Goal: Information Seeking & Learning: Check status

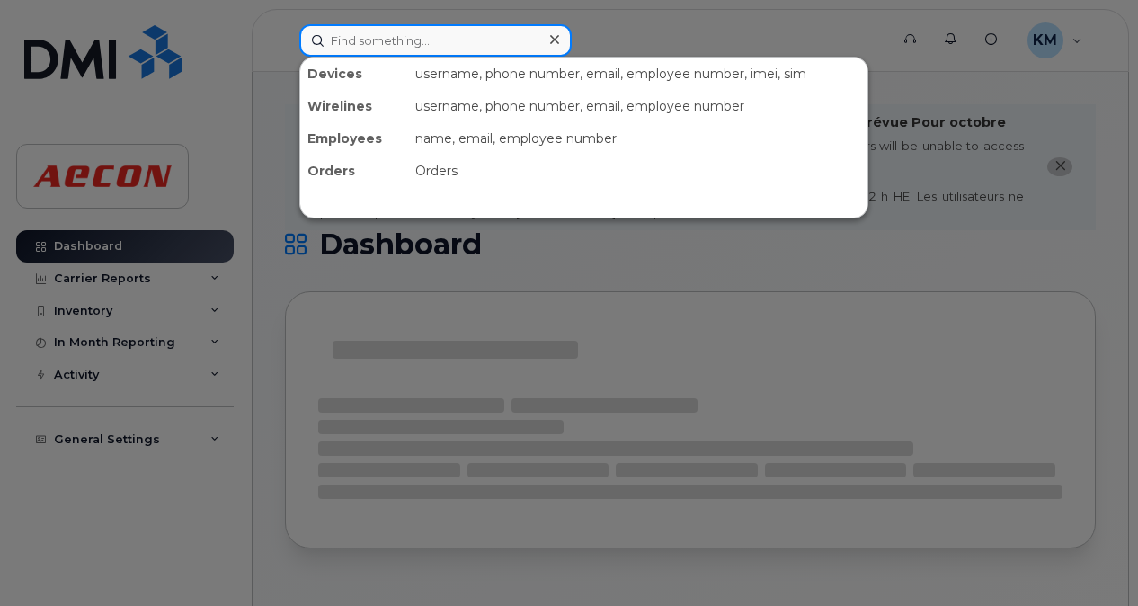
click at [393, 45] on input at bounding box center [435, 40] width 272 height 32
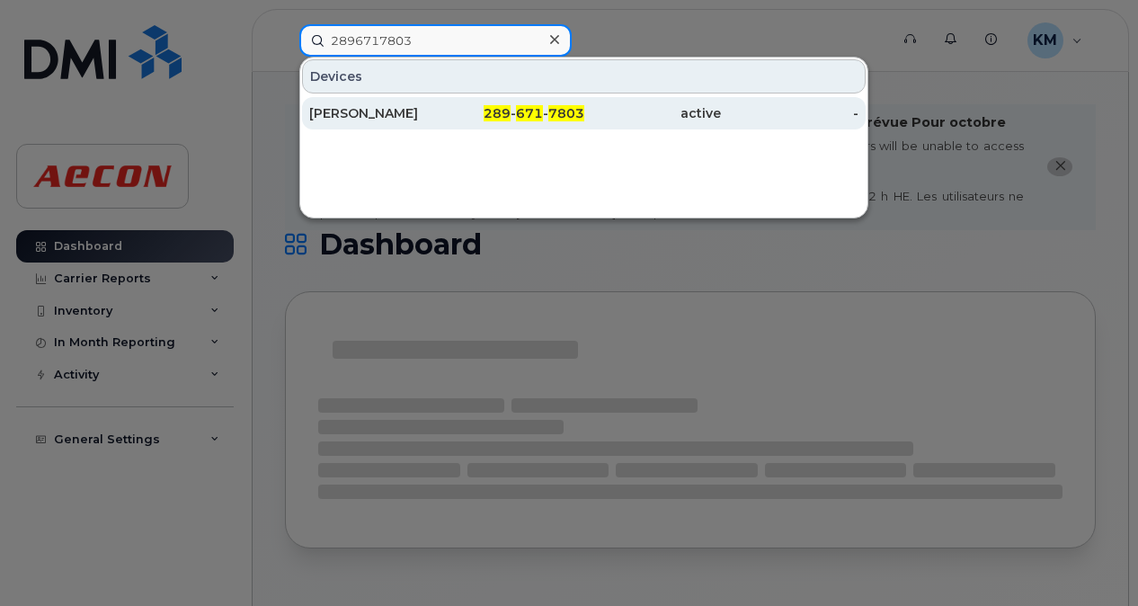
type input "2896717803"
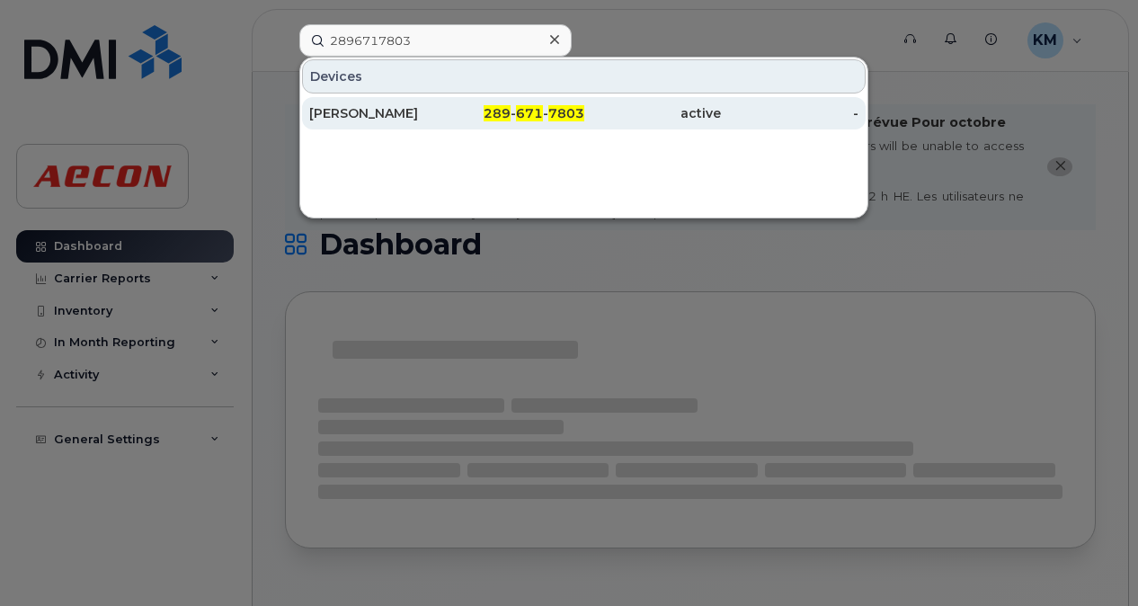
click at [424, 121] on div "[PERSON_NAME]" at bounding box center [378, 113] width 138 height 32
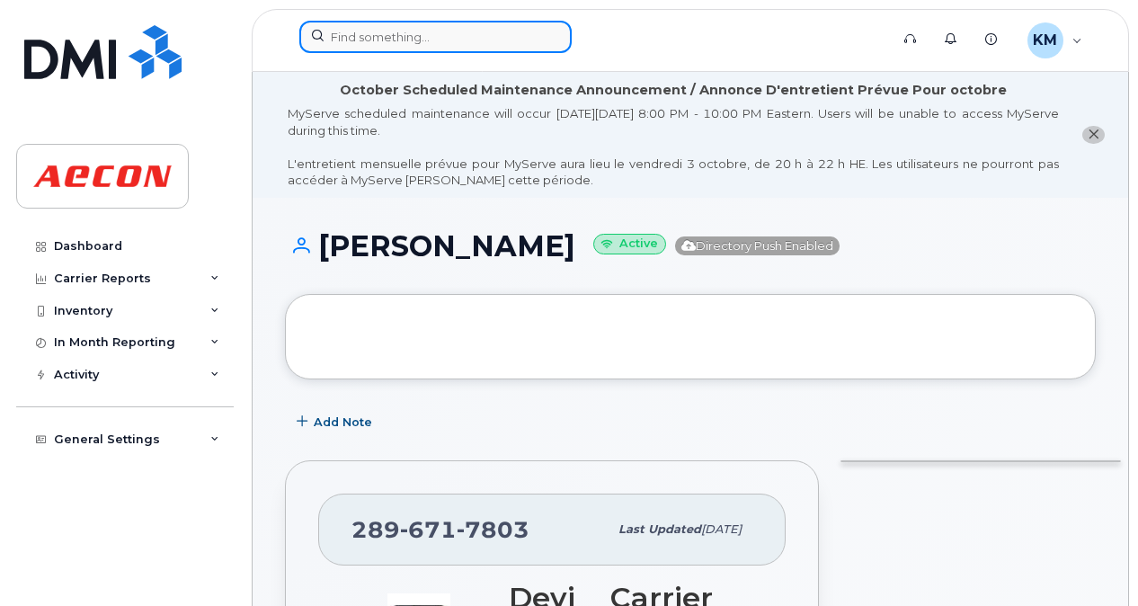
click at [459, 31] on input at bounding box center [435, 37] width 272 height 32
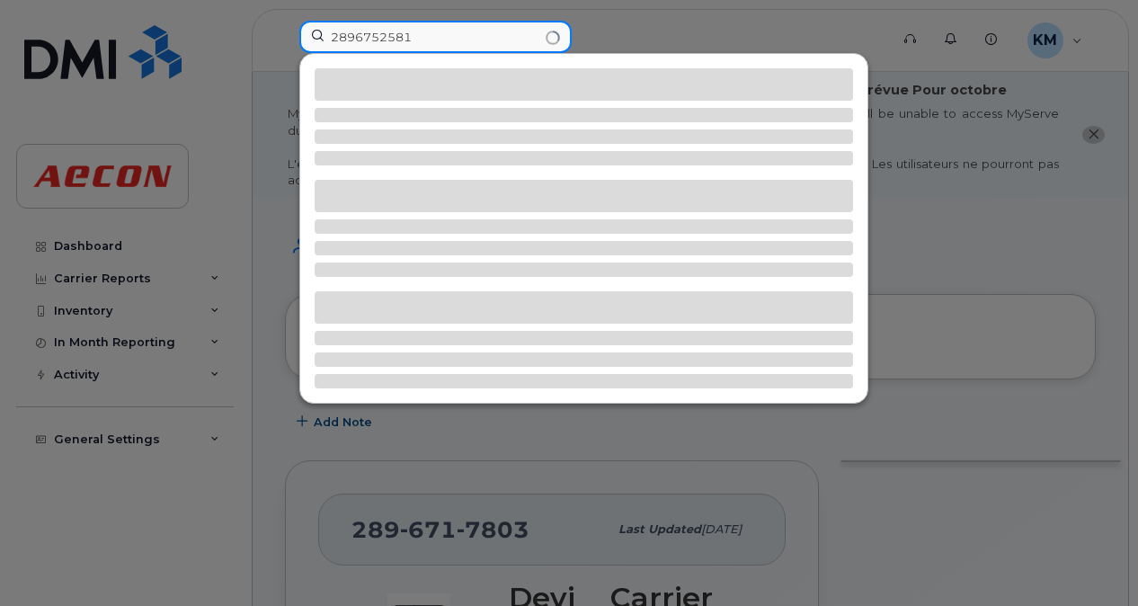
type input "2896752581"
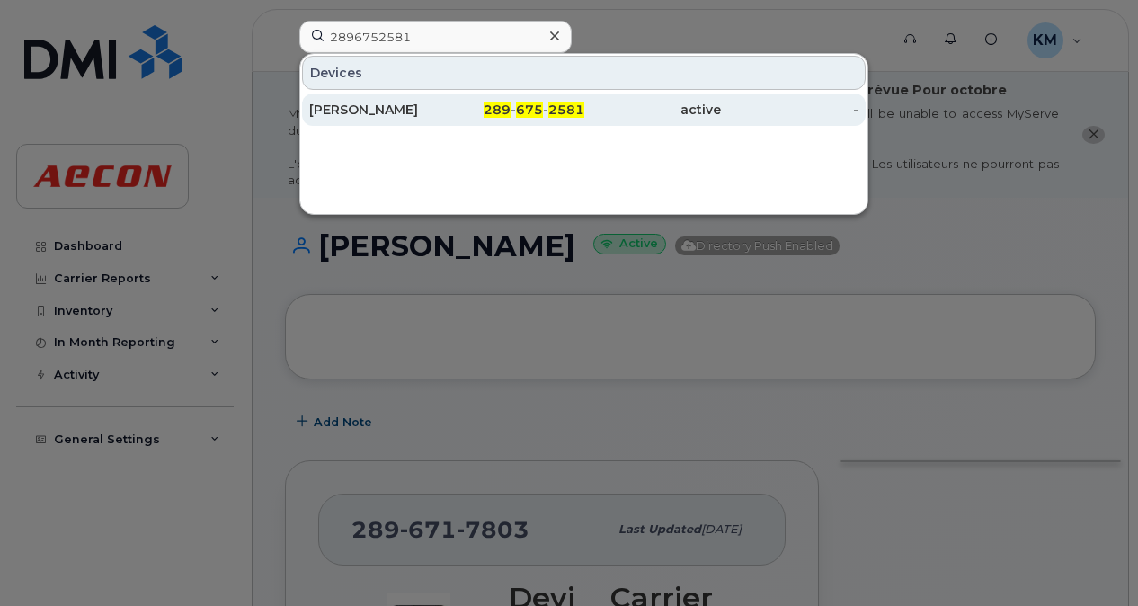
click at [459, 112] on div "289 - 675 - 2581" at bounding box center [516, 110] width 138 height 18
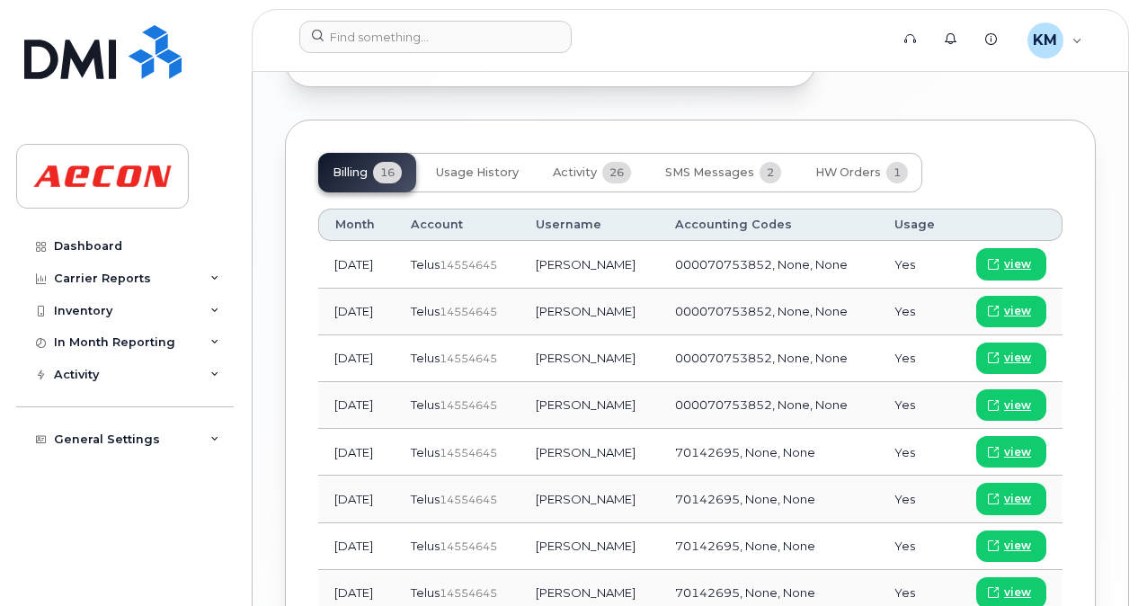
scroll to position [2145, 0]
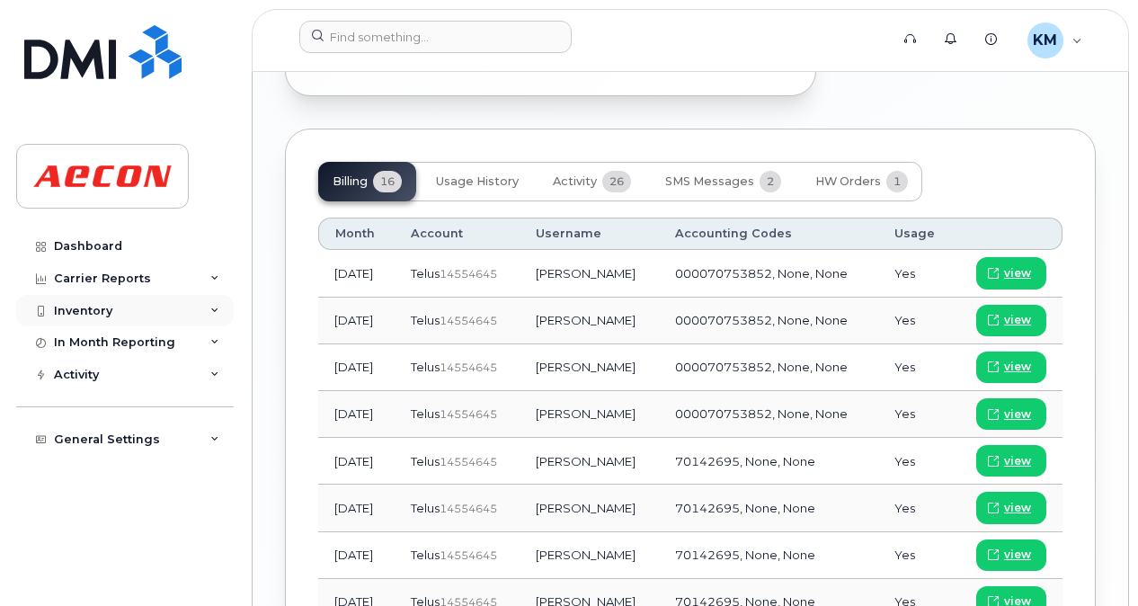
click at [144, 310] on div "Inventory" at bounding box center [125, 311] width 218 height 32
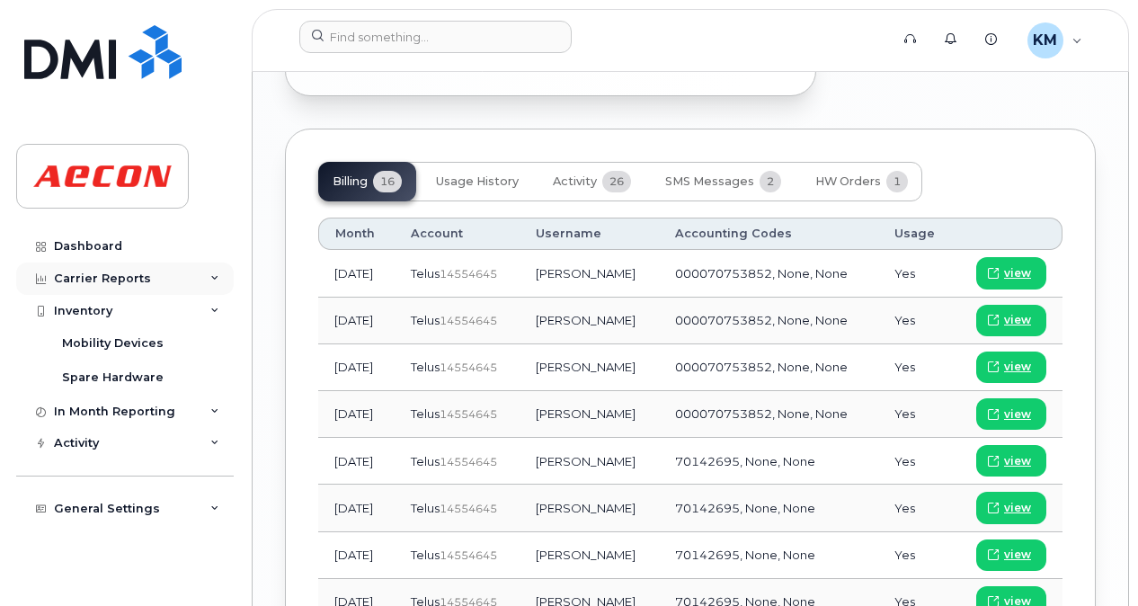
click at [191, 281] on div "Carrier Reports" at bounding box center [125, 279] width 218 height 32
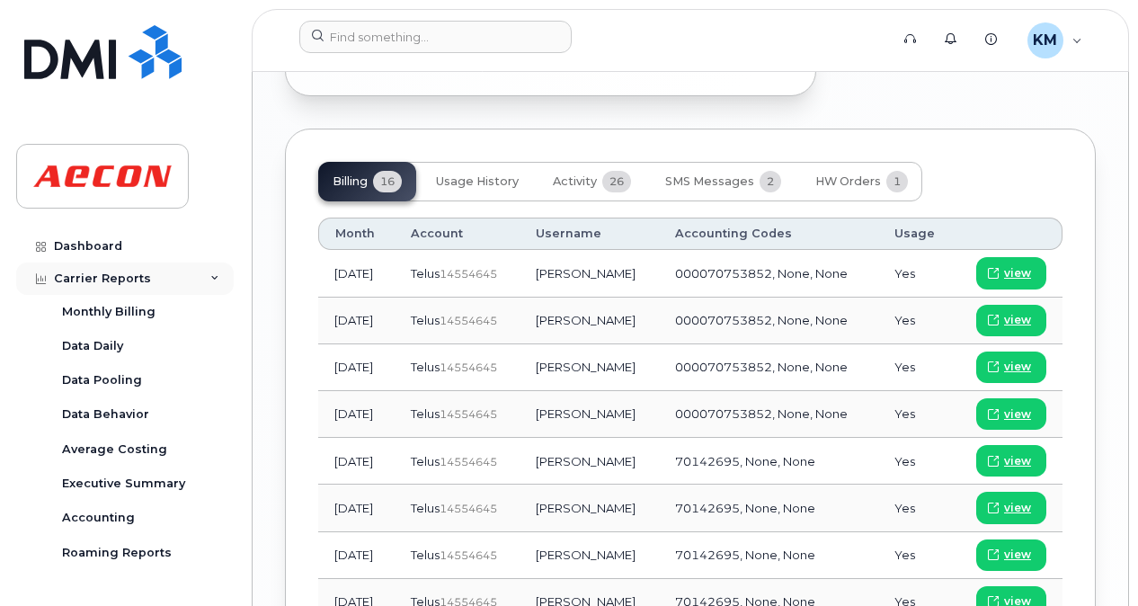
click at [180, 287] on div "Carrier Reports" at bounding box center [125, 279] width 218 height 32
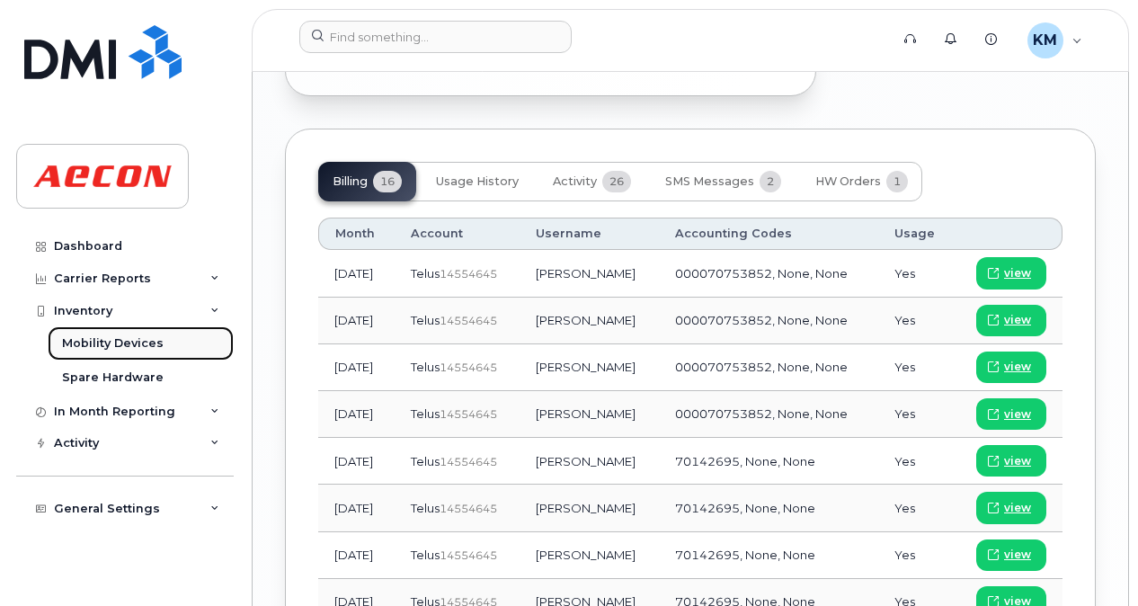
click at [142, 345] on div "Mobility Devices" at bounding box center [113, 343] width 102 height 16
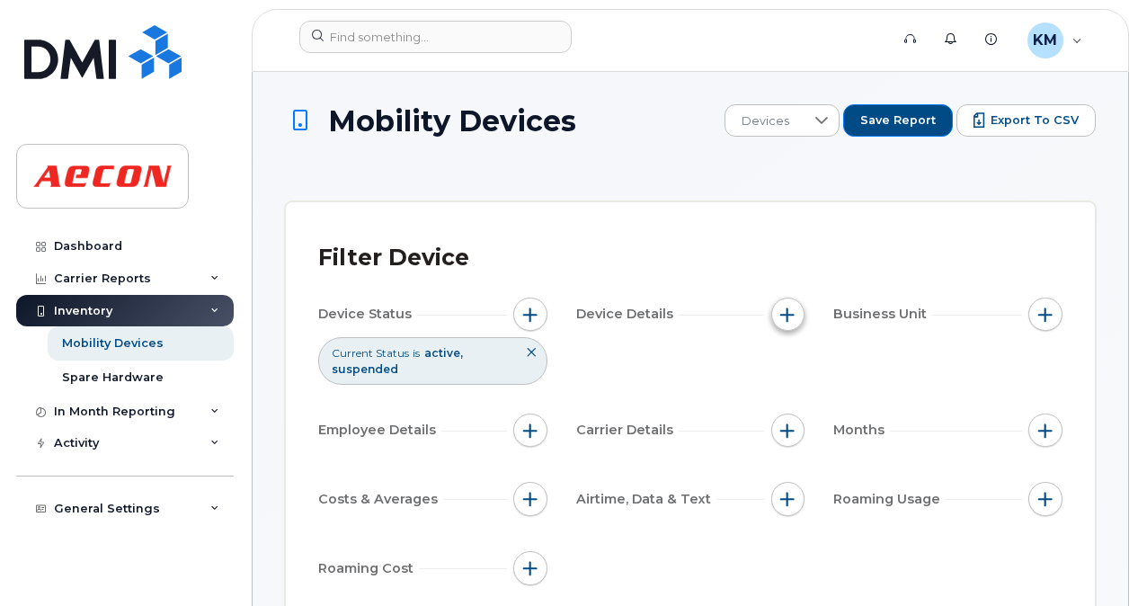
click at [792, 317] on span "button" at bounding box center [788, 315] width 14 height 14
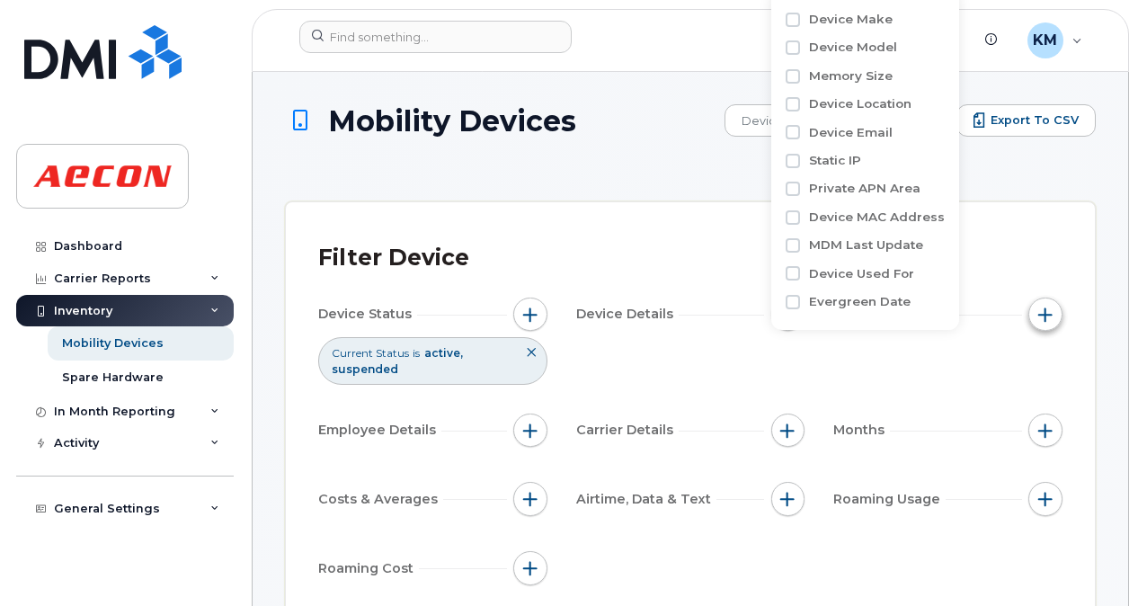
click at [1052, 318] on span "button" at bounding box center [1046, 315] width 14 height 14
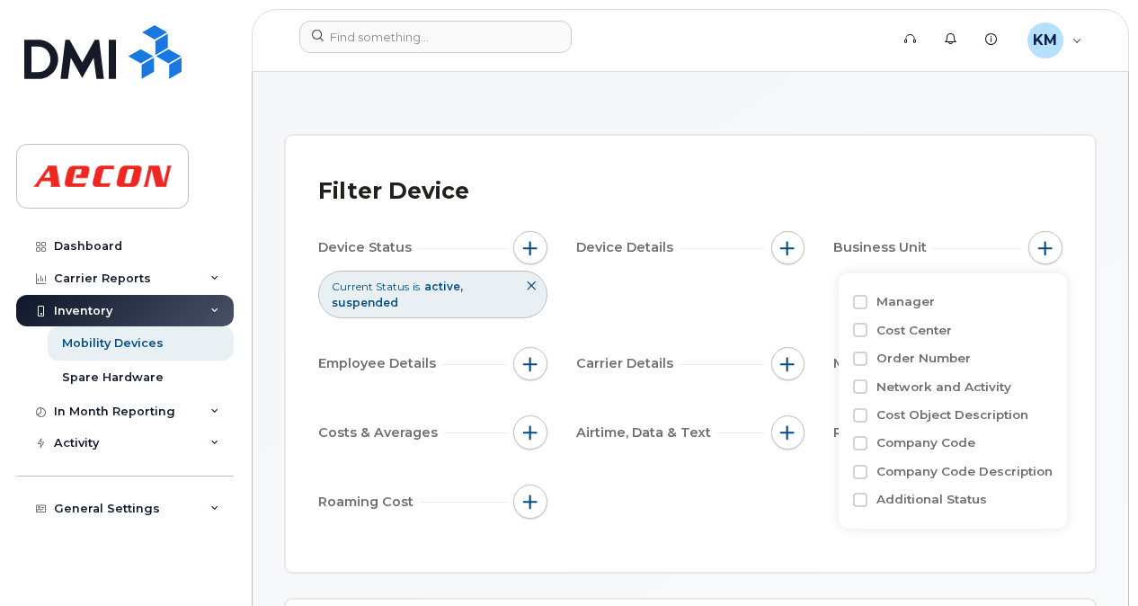
scroll to position [80, 0]
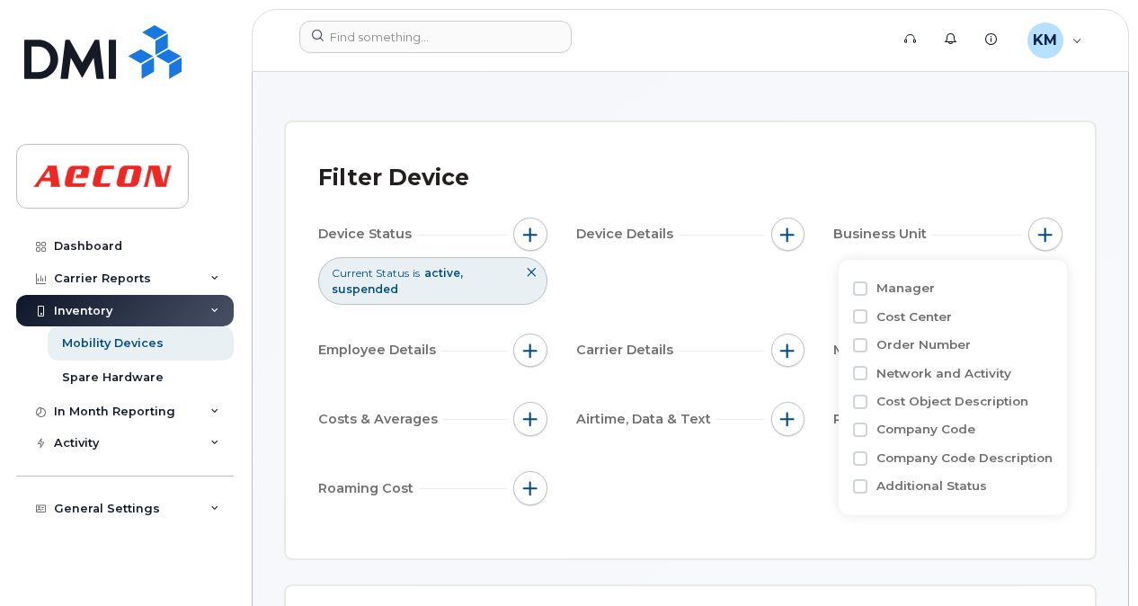
click at [980, 370] on label "Network and Activity" at bounding box center [944, 373] width 135 height 17
click at [868, 370] on input "Network and Activity" at bounding box center [860, 373] width 14 height 14
checkbox input "true"
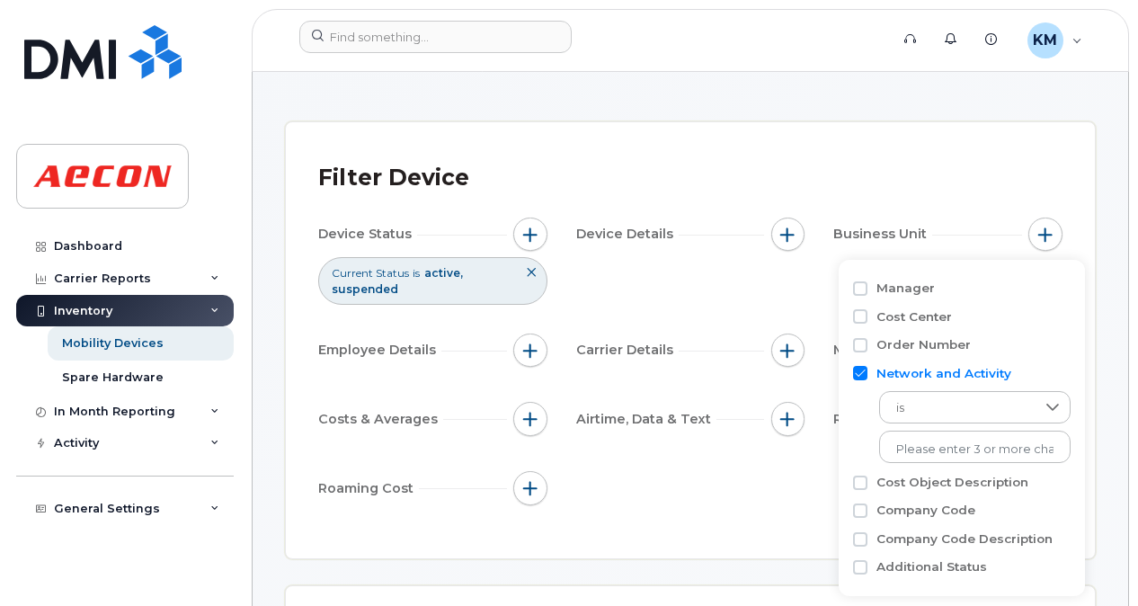
click at [977, 171] on div "Filter Device" at bounding box center [690, 178] width 745 height 47
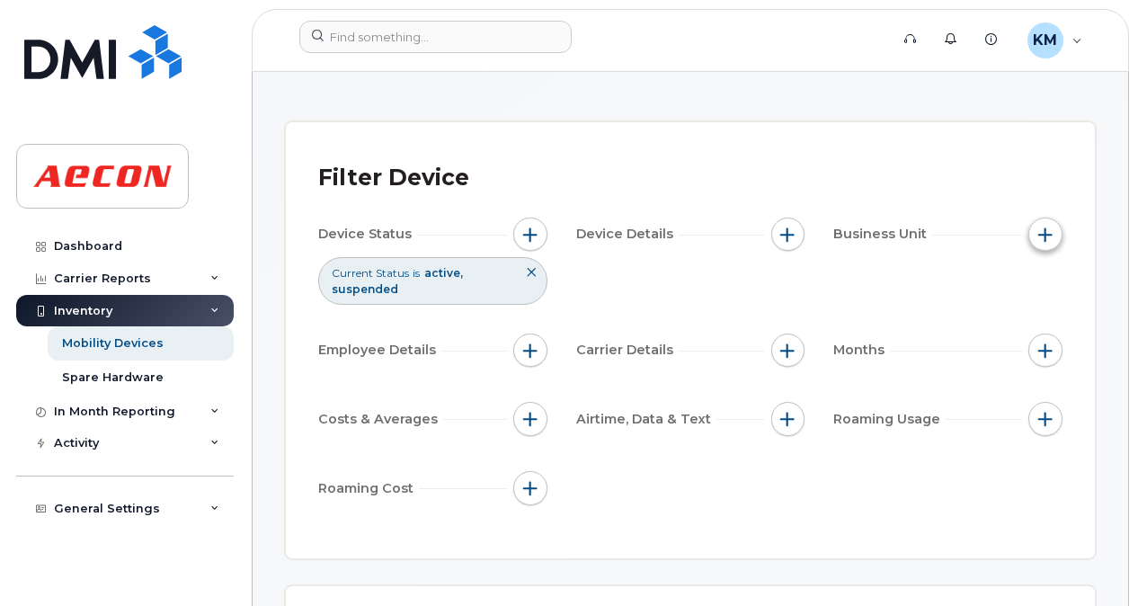
click at [1052, 227] on span "button" at bounding box center [1046, 234] width 14 height 14
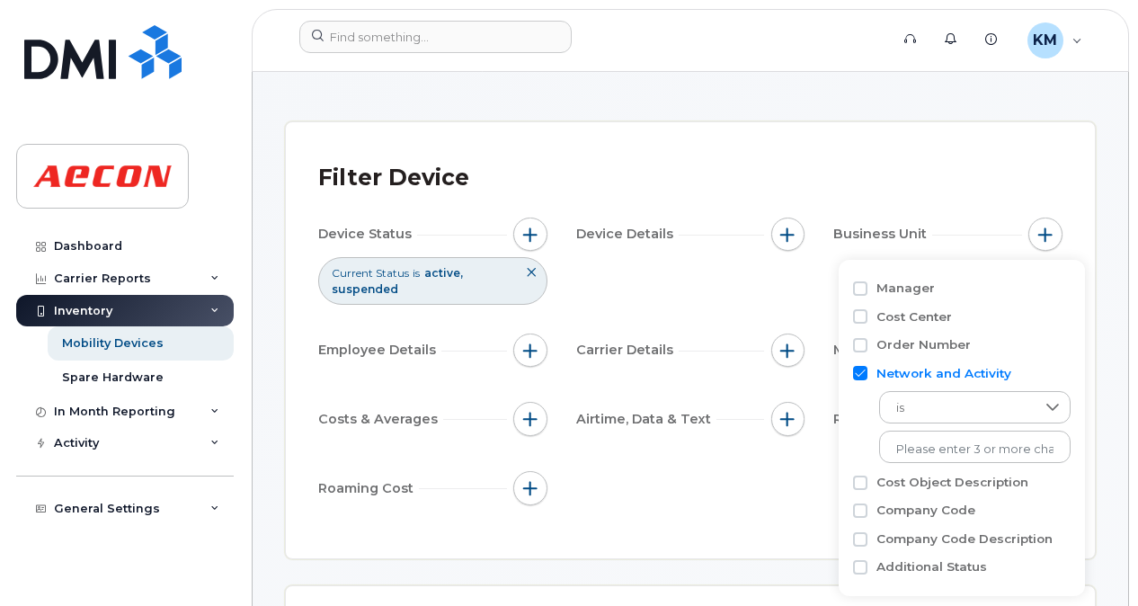
click at [856, 372] on input "Network and Activity" at bounding box center [860, 373] width 14 height 14
checkbox input "false"
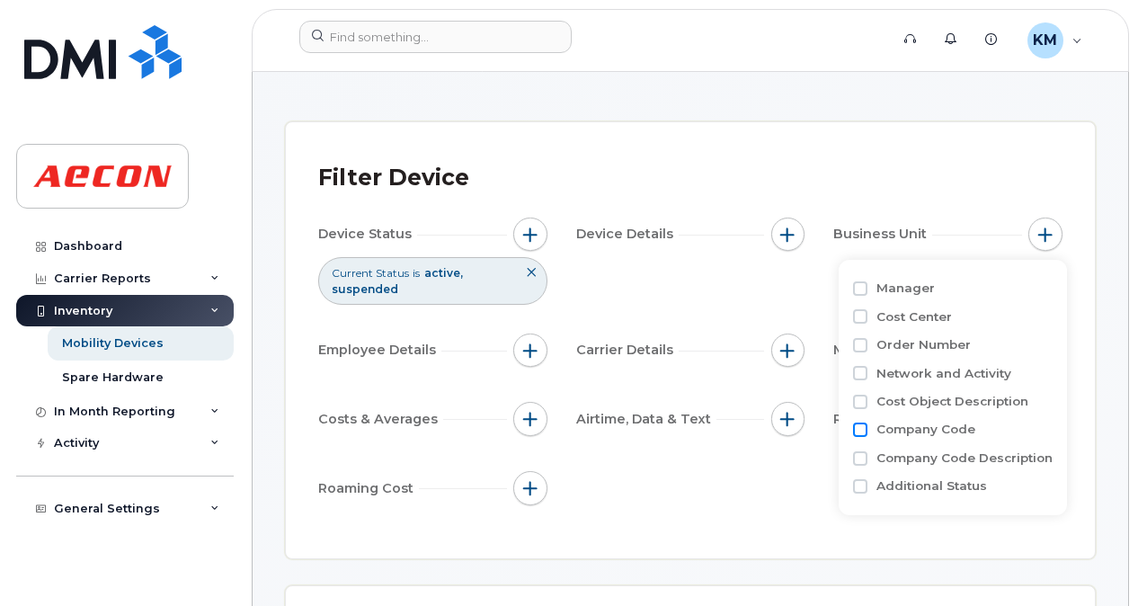
click at [862, 433] on input "Company Code" at bounding box center [860, 430] width 14 height 14
checkbox input "true"
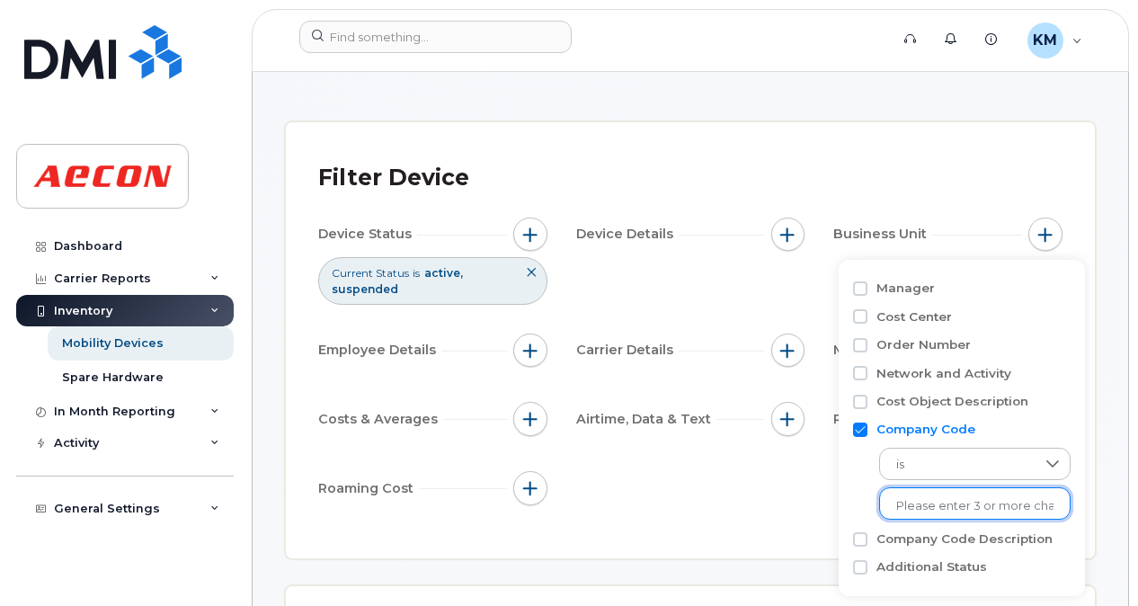
click at [921, 499] on input "text" at bounding box center [974, 506] width 157 height 16
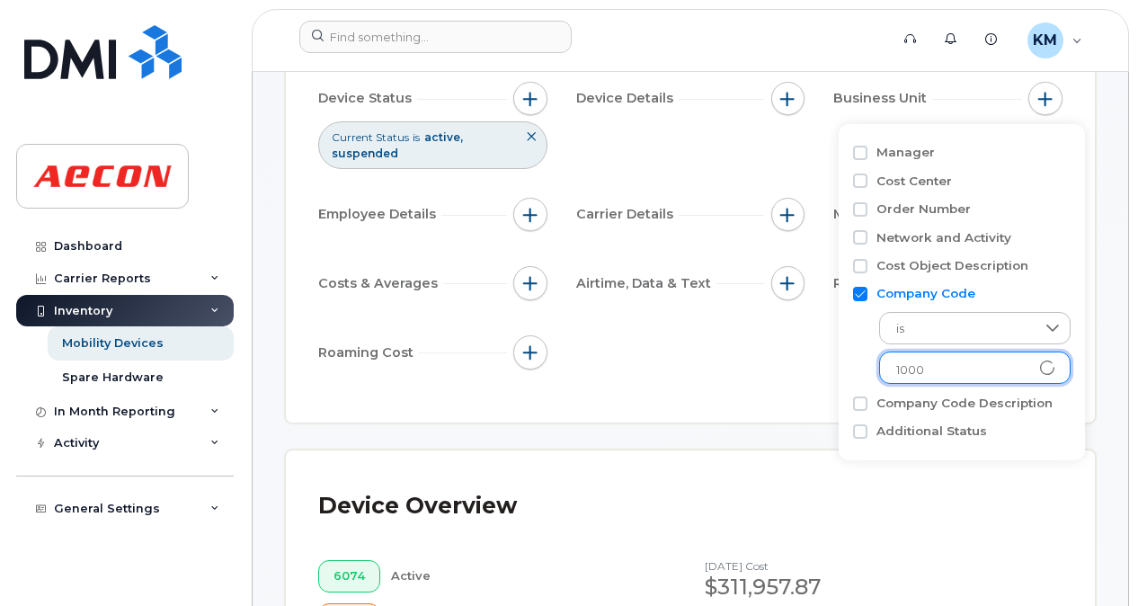
scroll to position [217, 0]
type input "1000"
click at [861, 355] on div "is No results found" at bounding box center [962, 342] width 218 height 81
click at [898, 365] on input "text" at bounding box center [974, 369] width 157 height 16
type input "1000"
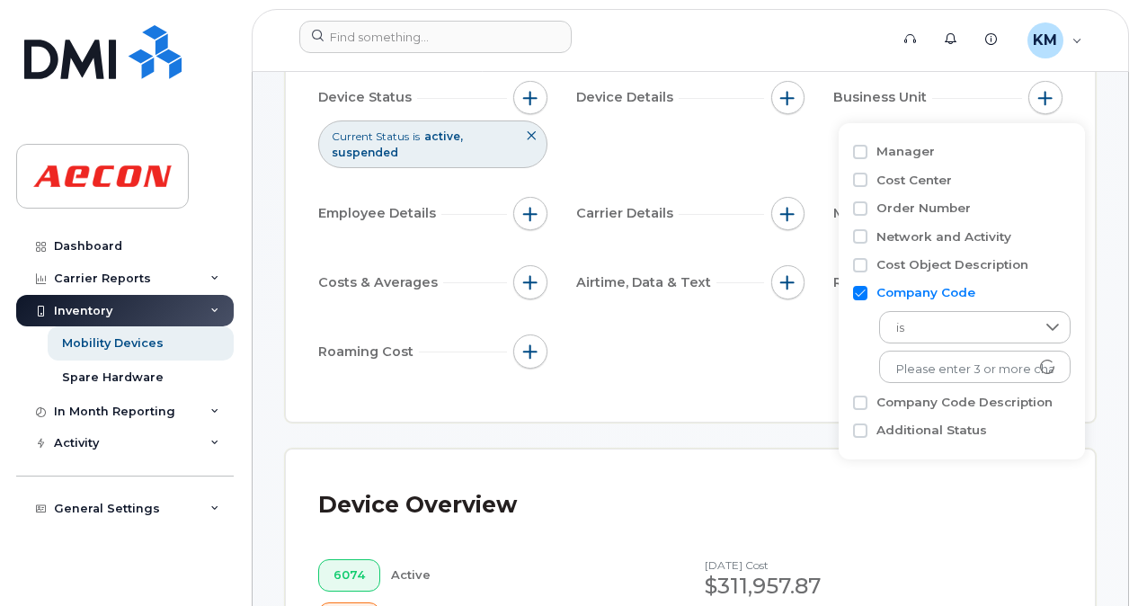
click at [856, 347] on div "is No results found" at bounding box center [962, 342] width 218 height 81
click at [906, 399] on li "1000" at bounding box center [964, 406] width 170 height 33
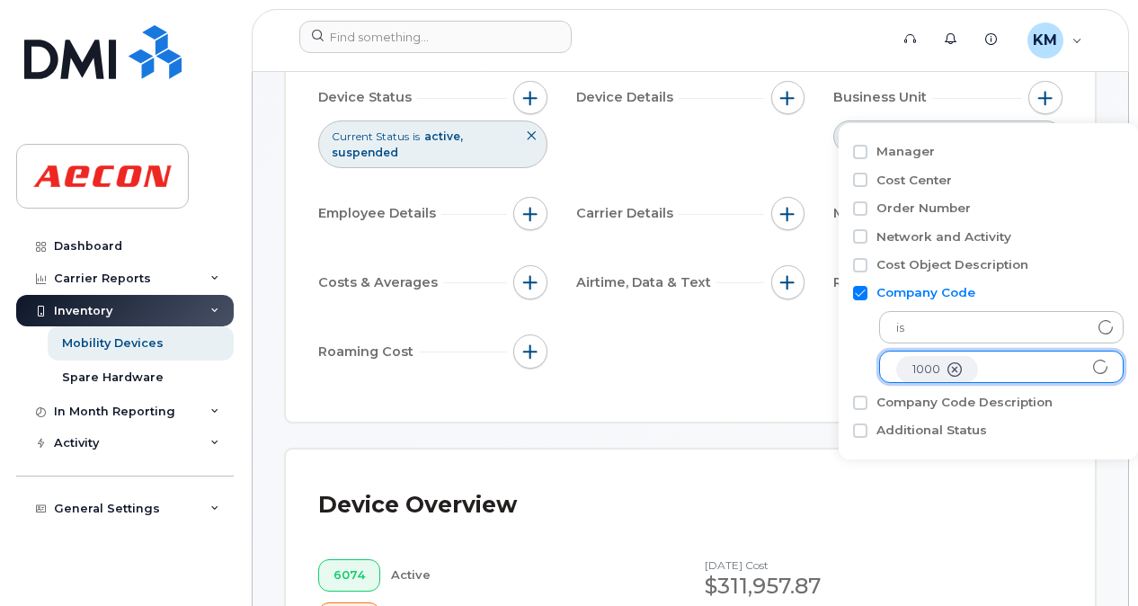
scroll to position [36, 0]
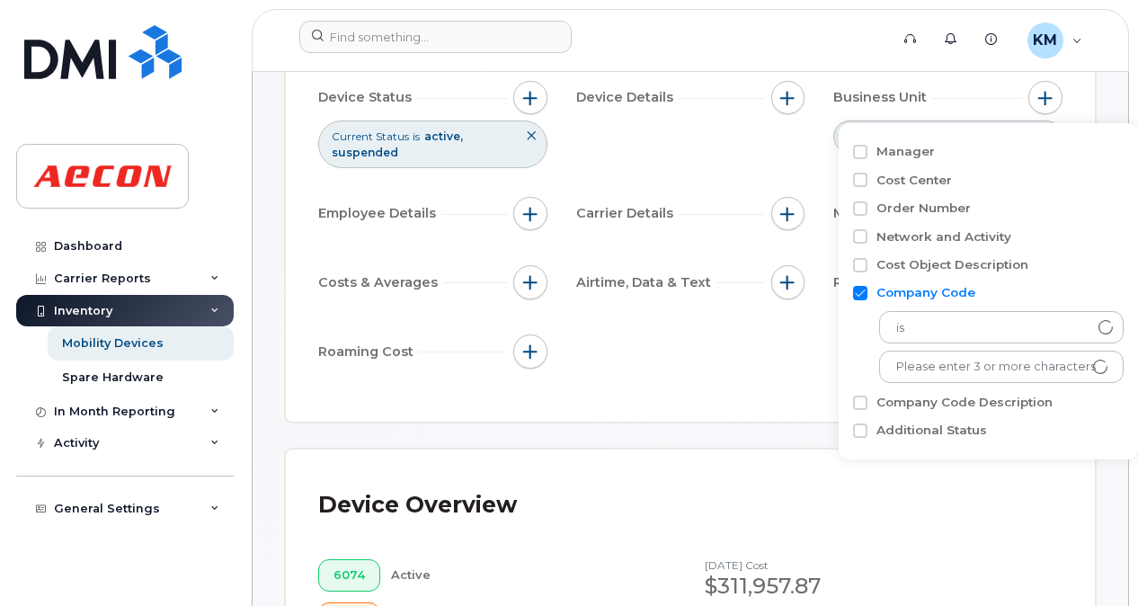
click at [860, 326] on div "is 1000 No results found" at bounding box center [988, 342] width 271 height 81
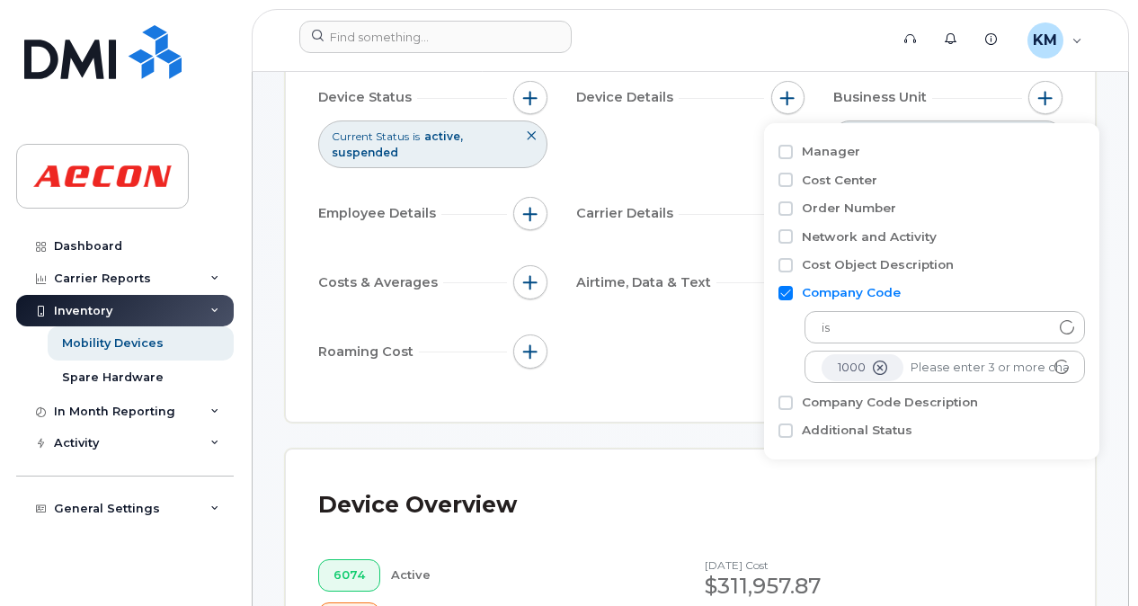
click at [692, 355] on div "Device Status Current Status is active suspended Device Details Business Unit C…" at bounding box center [690, 228] width 745 height 294
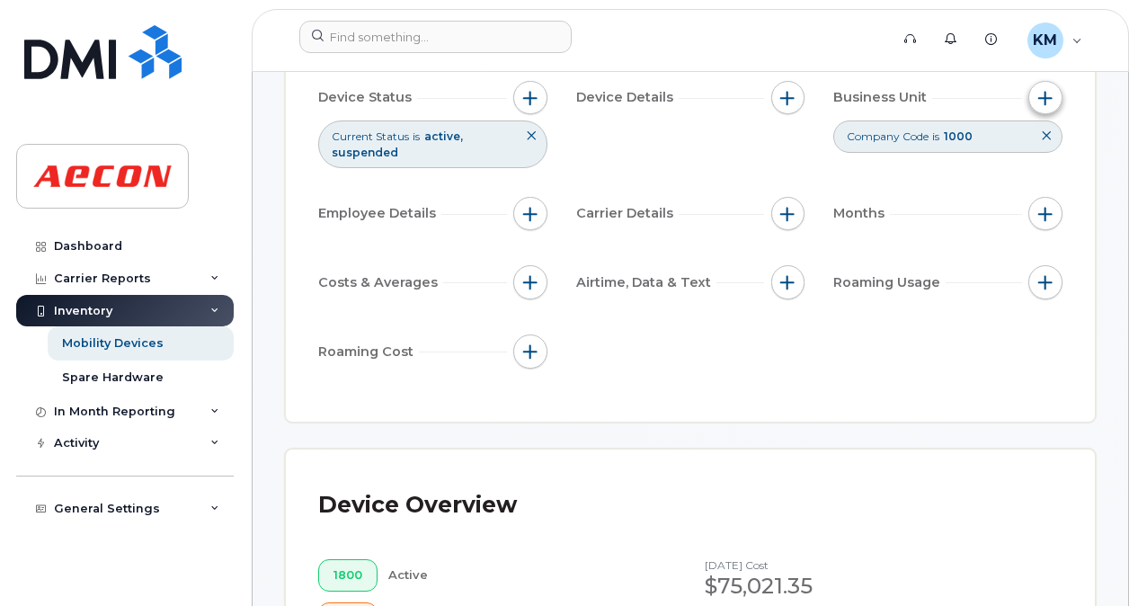
click at [1036, 103] on button "button" at bounding box center [1046, 98] width 34 height 34
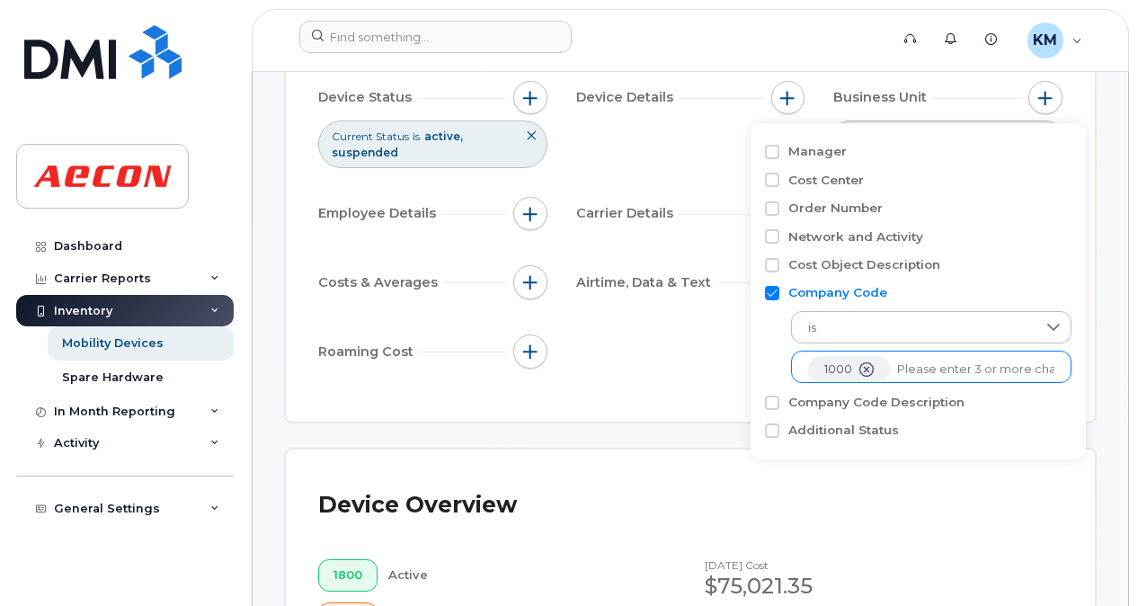
click at [924, 376] on input "text" at bounding box center [975, 369] width 157 height 16
type input "1109"
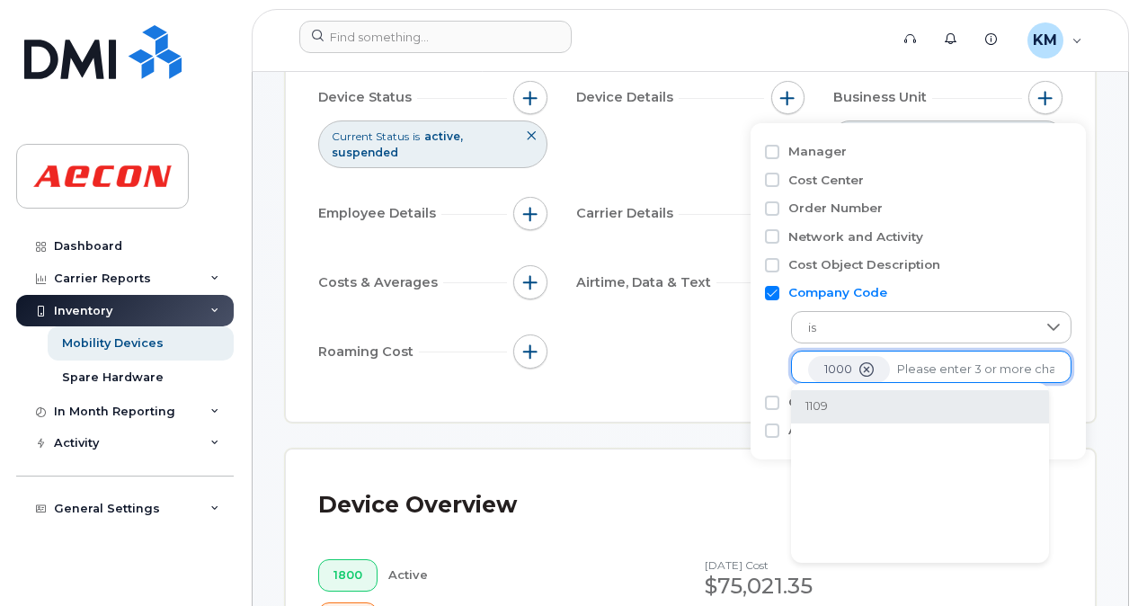
click at [906, 406] on li "1109" at bounding box center [920, 406] width 258 height 33
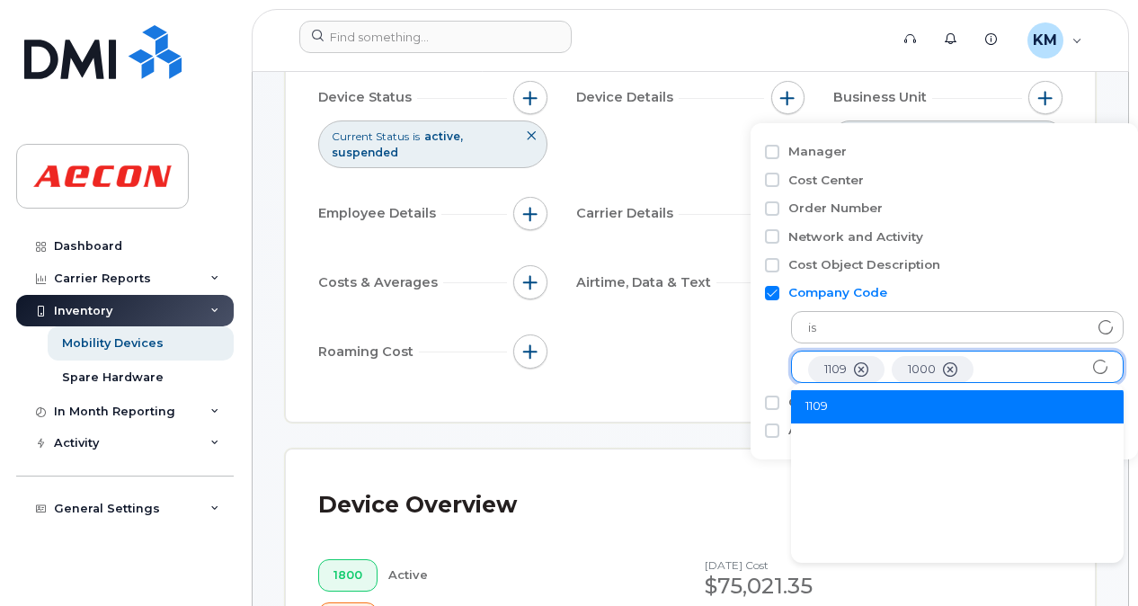
scroll to position [36, 0]
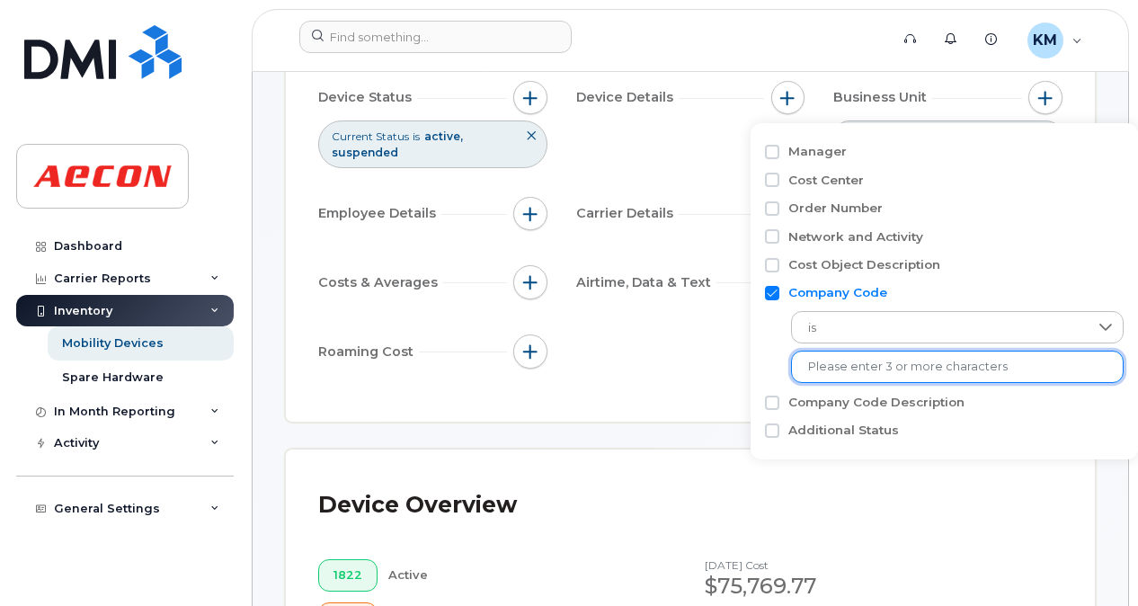
click at [700, 349] on div "Device Status Current Status is active suspended Device Details Business Unit C…" at bounding box center [690, 228] width 745 height 294
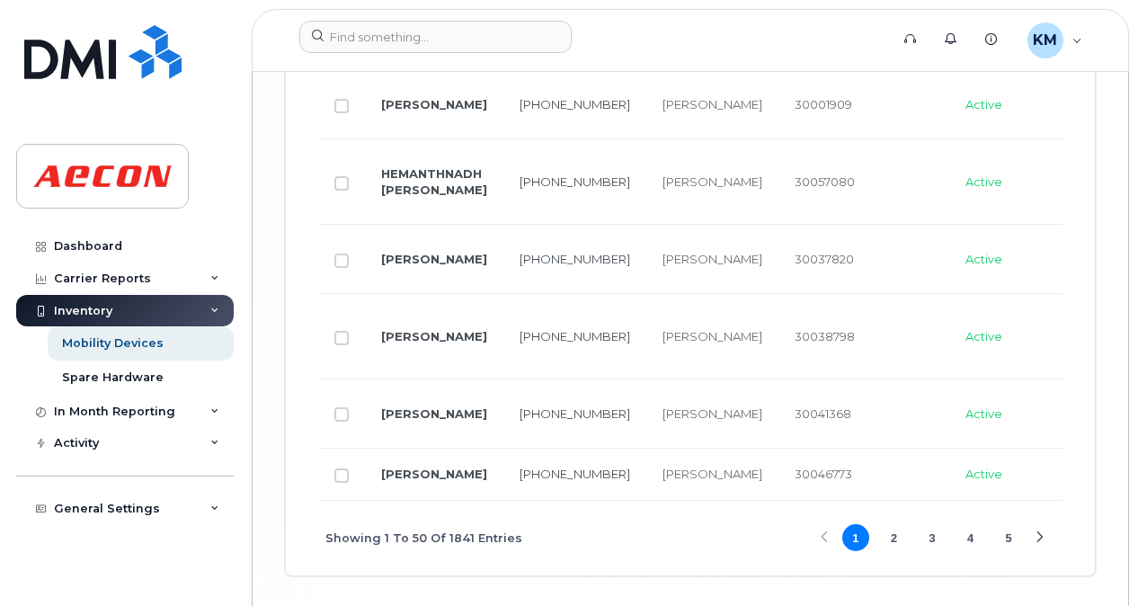
scroll to position [4476, 0]
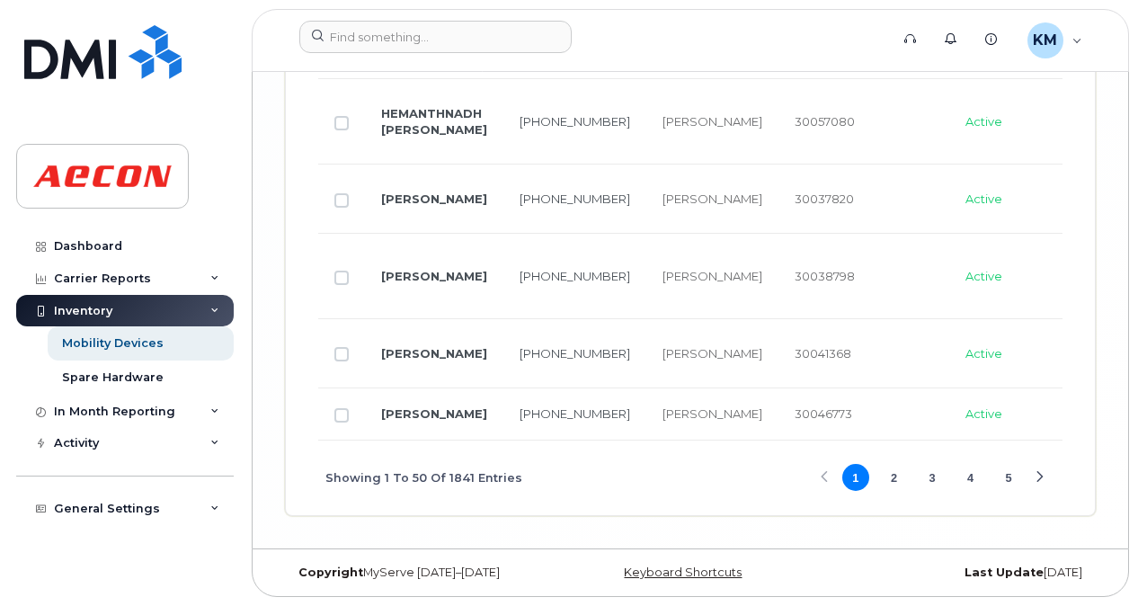
click at [896, 484] on button "2" at bounding box center [893, 477] width 27 height 27
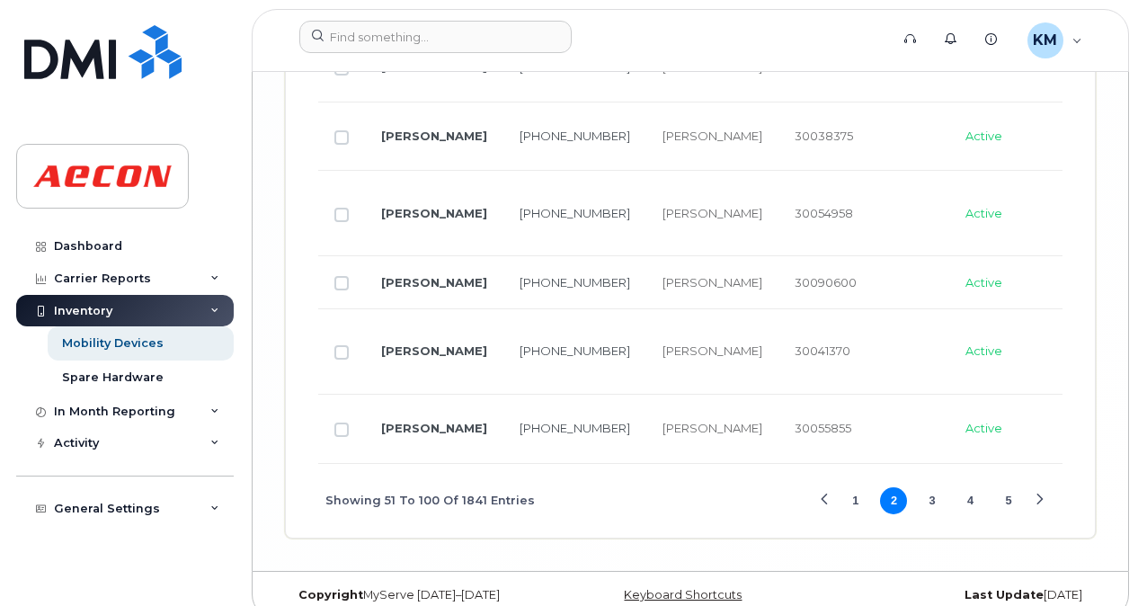
scroll to position [4593, 0]
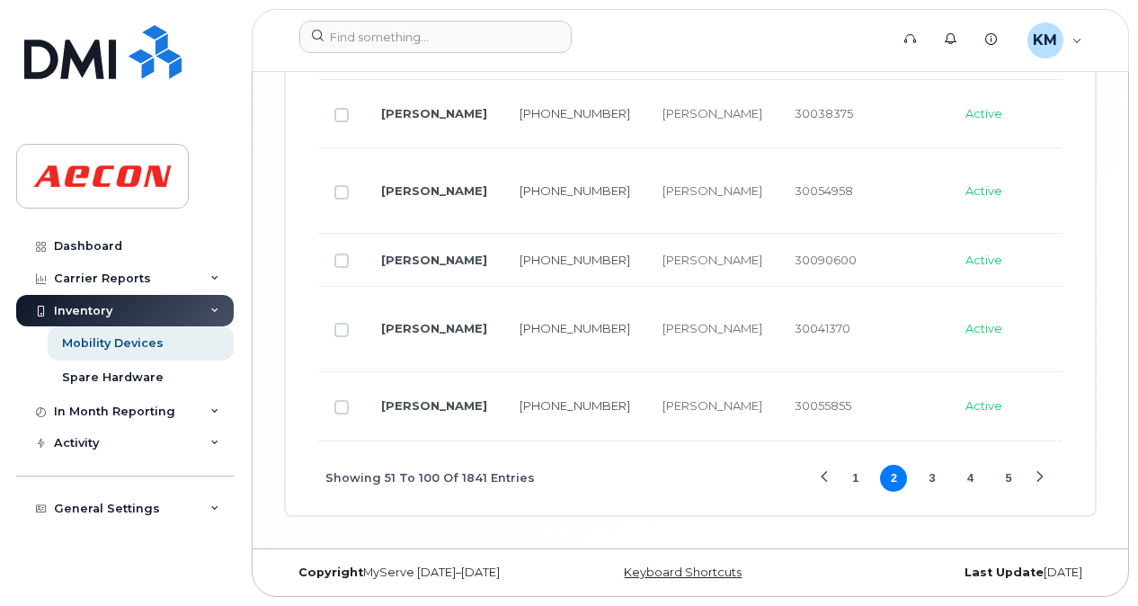
click at [932, 487] on button "3" at bounding box center [932, 478] width 27 height 27
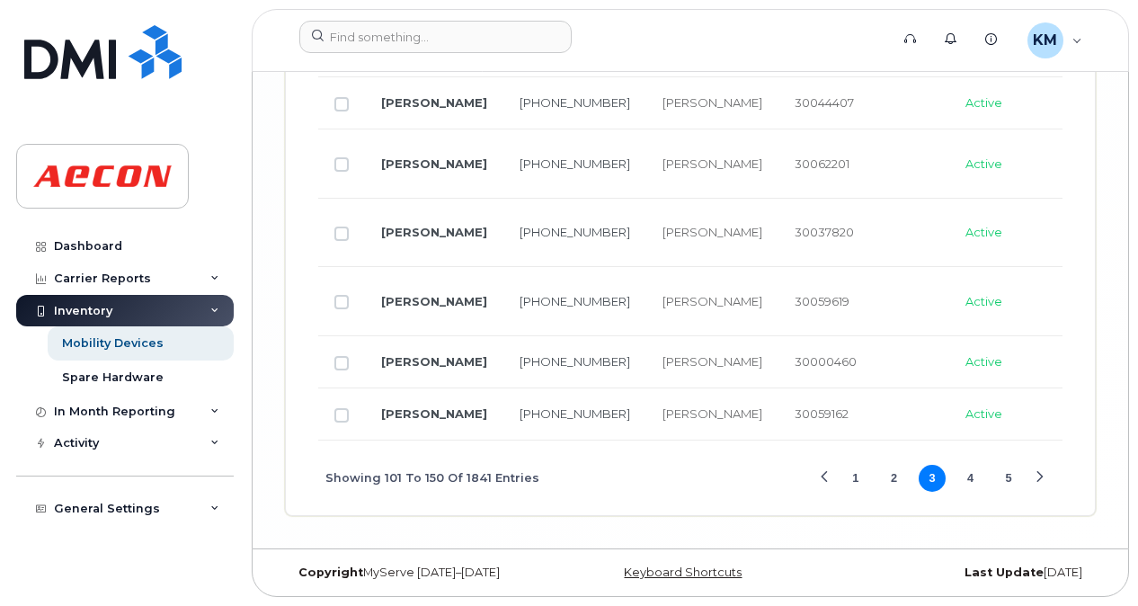
scroll to position [4559, 0]
click at [971, 479] on button "4" at bounding box center [971, 478] width 27 height 27
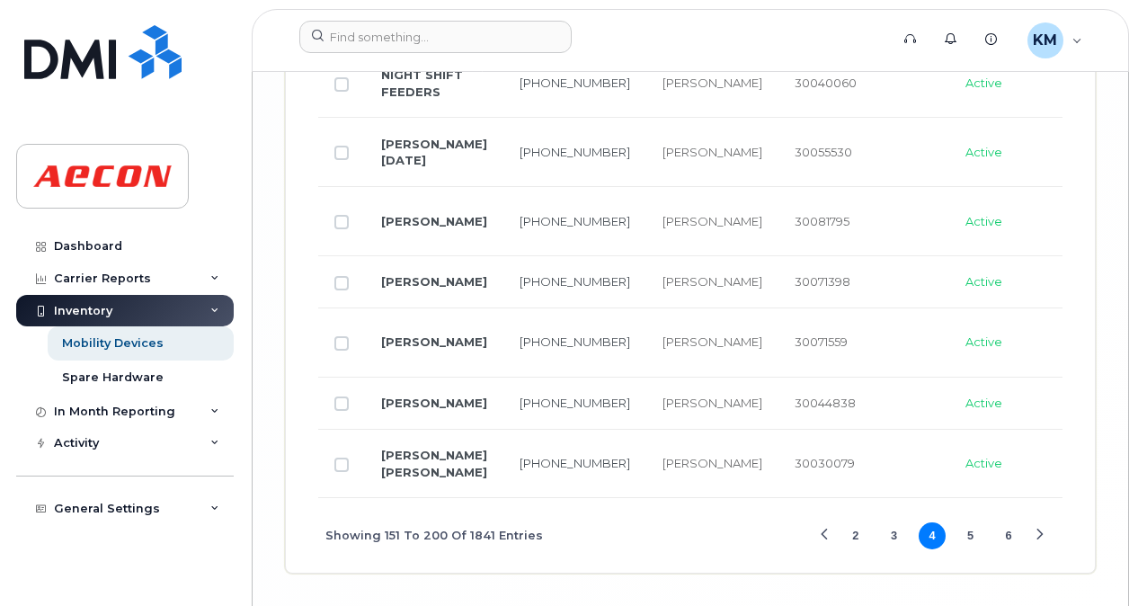
scroll to position [4676, 0]
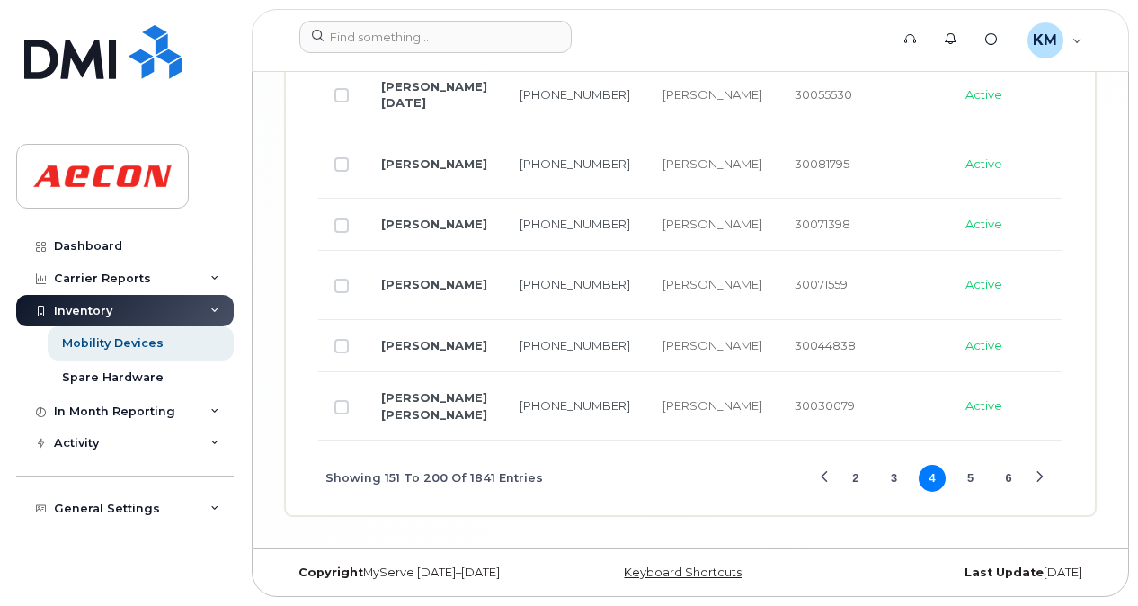
click at [976, 480] on button "5" at bounding box center [971, 478] width 27 height 27
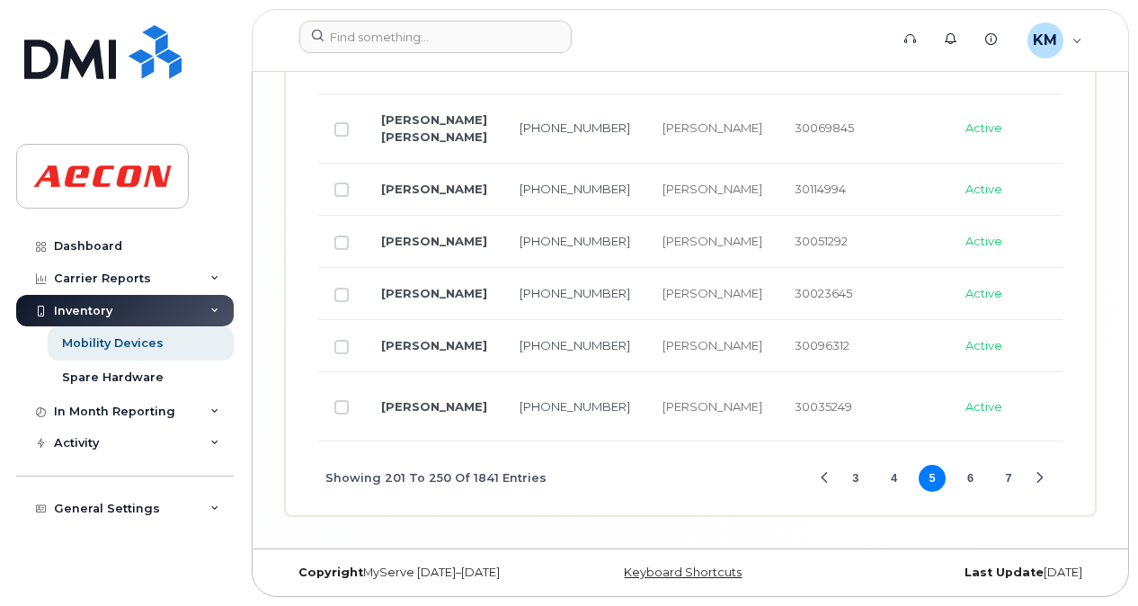
scroll to position [4410, 0]
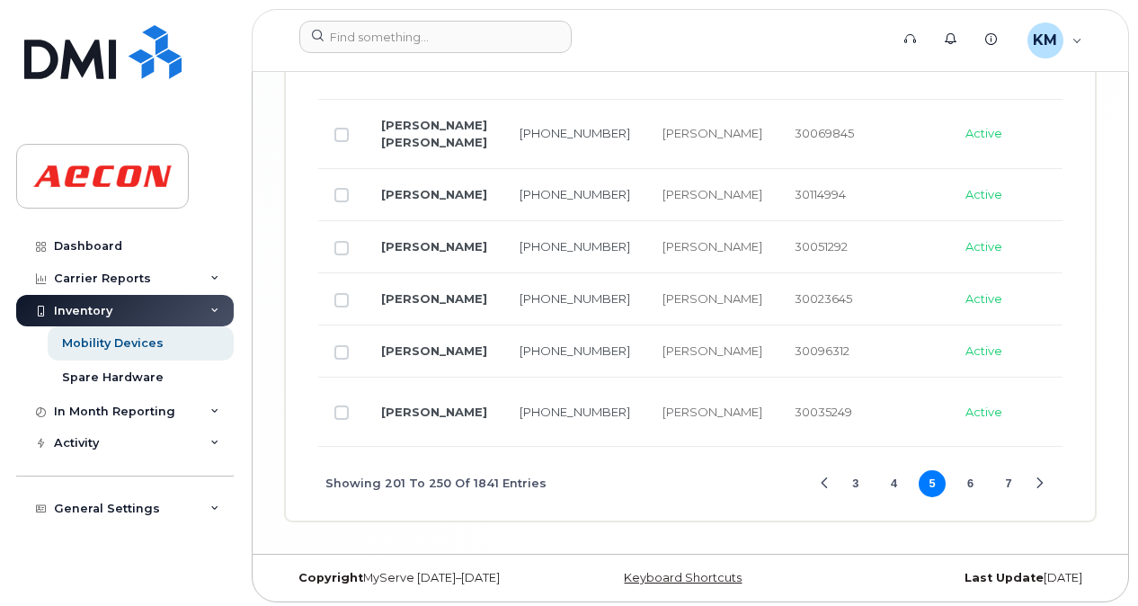
click at [972, 480] on button "6" at bounding box center [971, 483] width 27 height 27
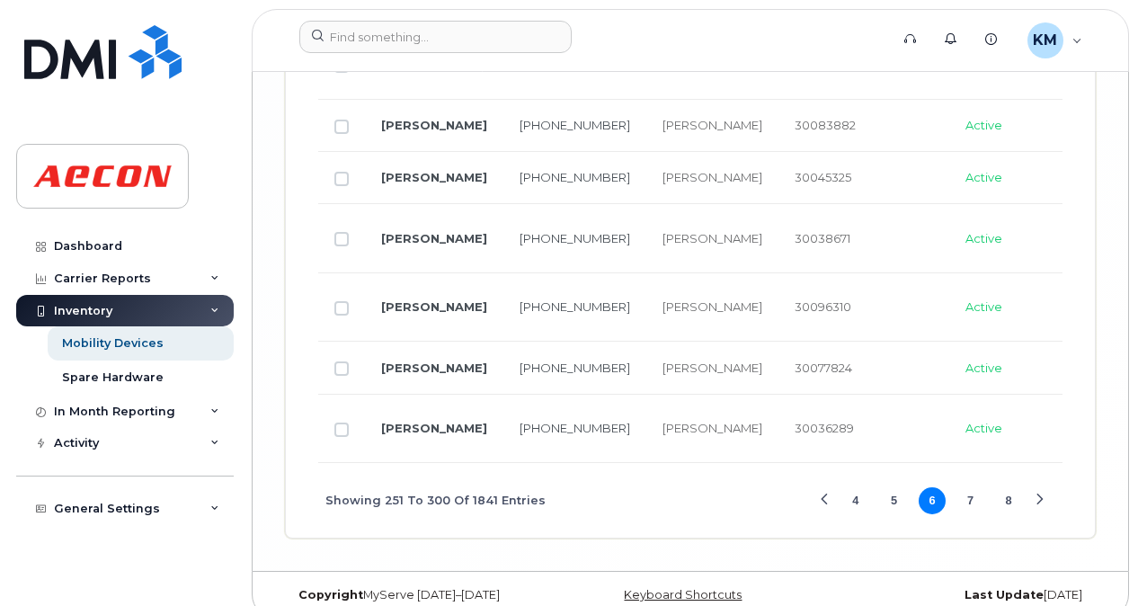
scroll to position [4517, 0]
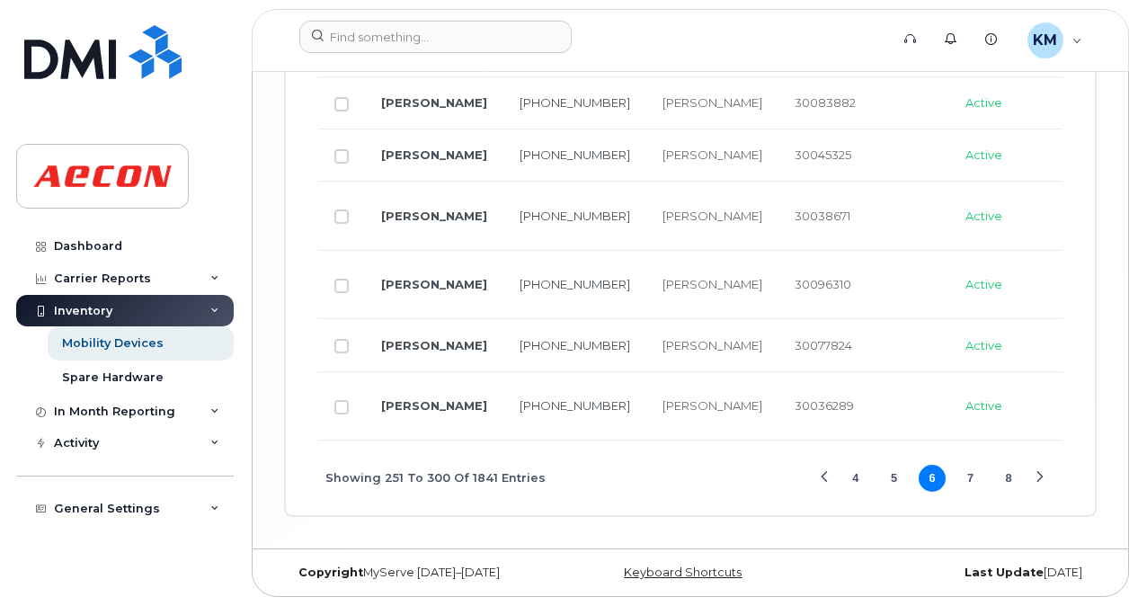
click at [971, 492] on button "7" at bounding box center [971, 478] width 27 height 27
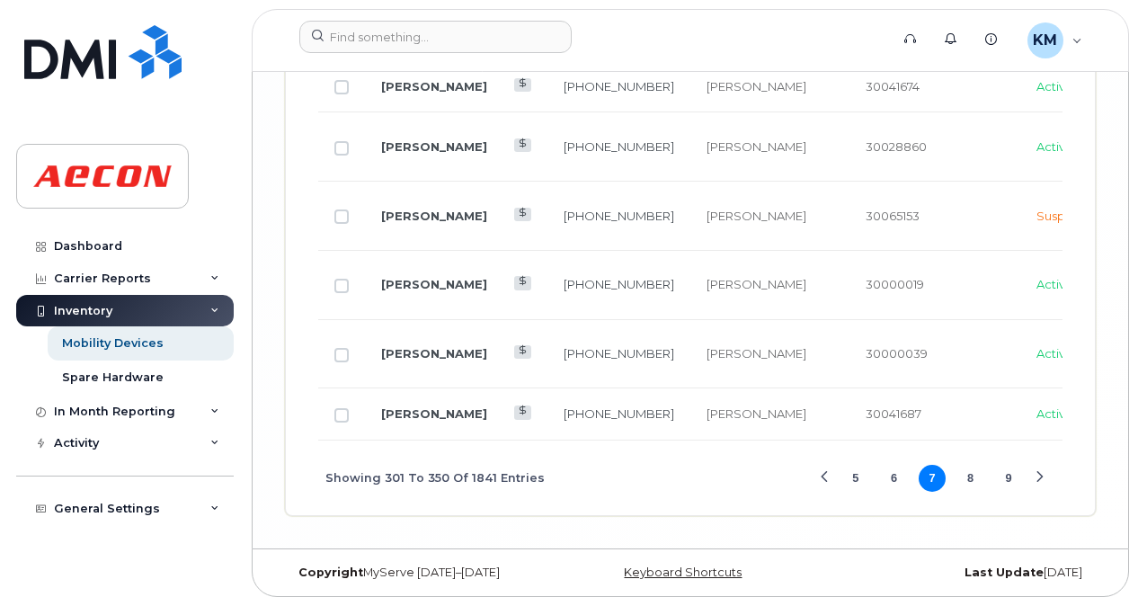
scroll to position [4492, 0]
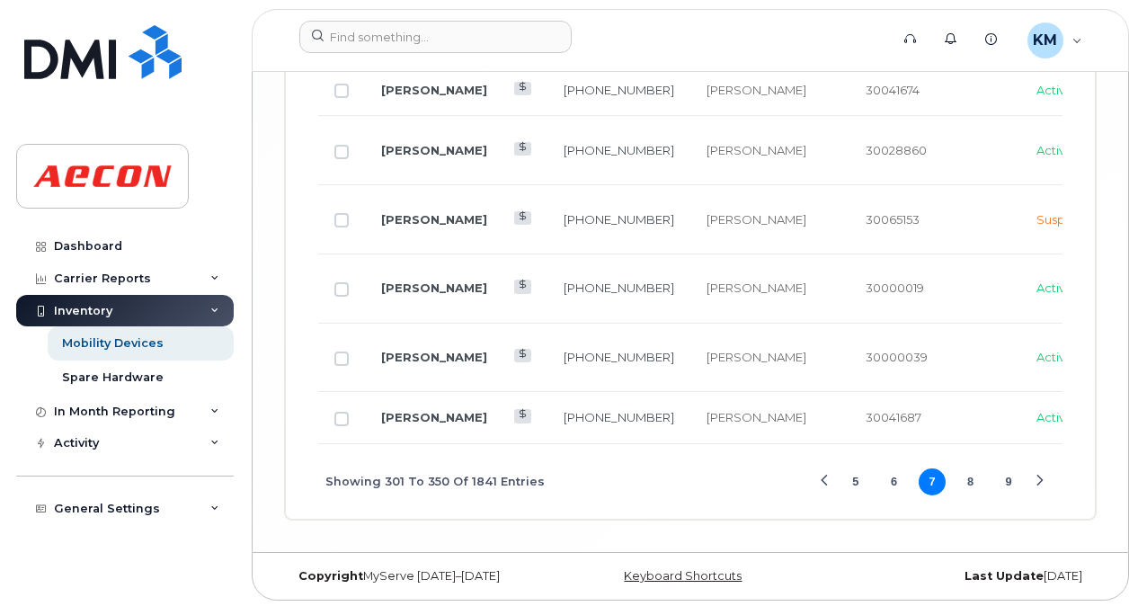
click at [969, 491] on button "8" at bounding box center [971, 481] width 27 height 27
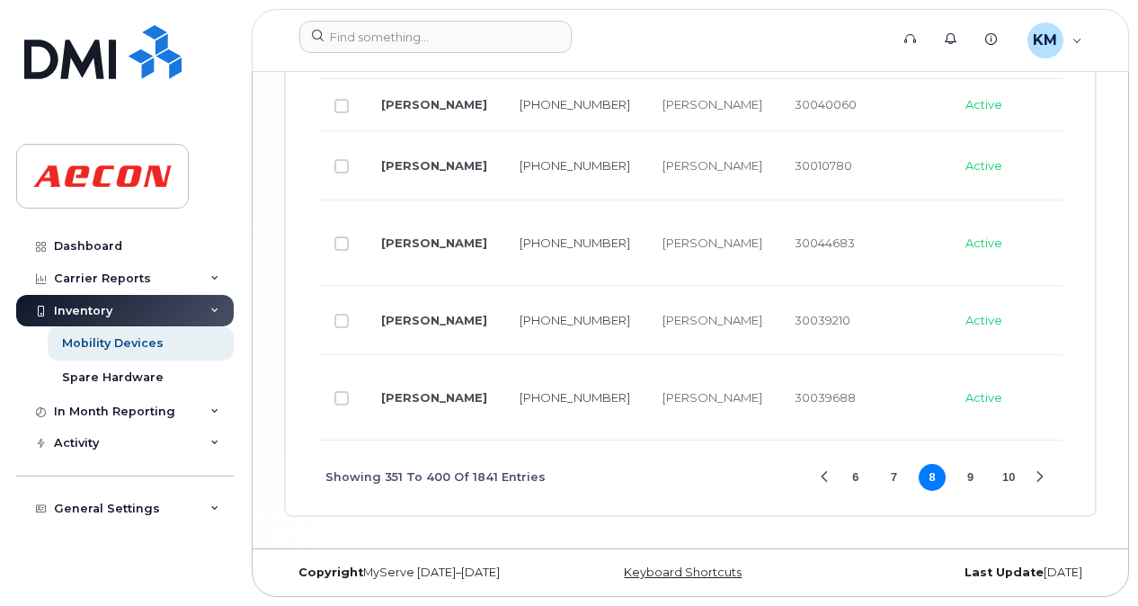
click at [985, 494] on span "6 7 8 9 10" at bounding box center [933, 477] width 184 height 31
click at [968, 491] on button "9" at bounding box center [971, 477] width 27 height 27
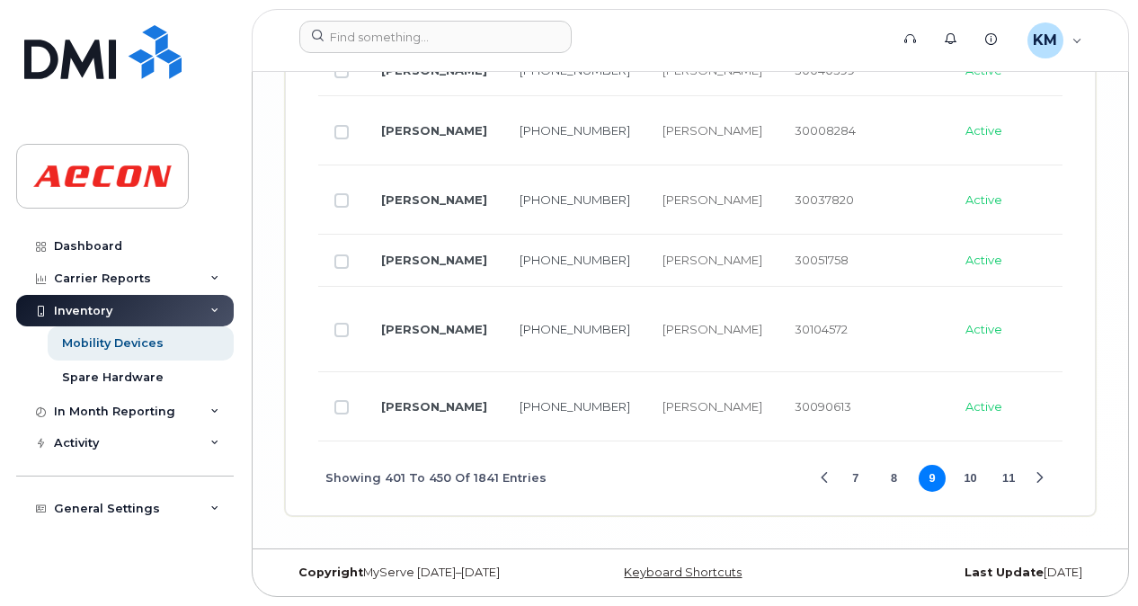
scroll to position [4576, 0]
click at [975, 486] on button "10" at bounding box center [971, 478] width 27 height 27
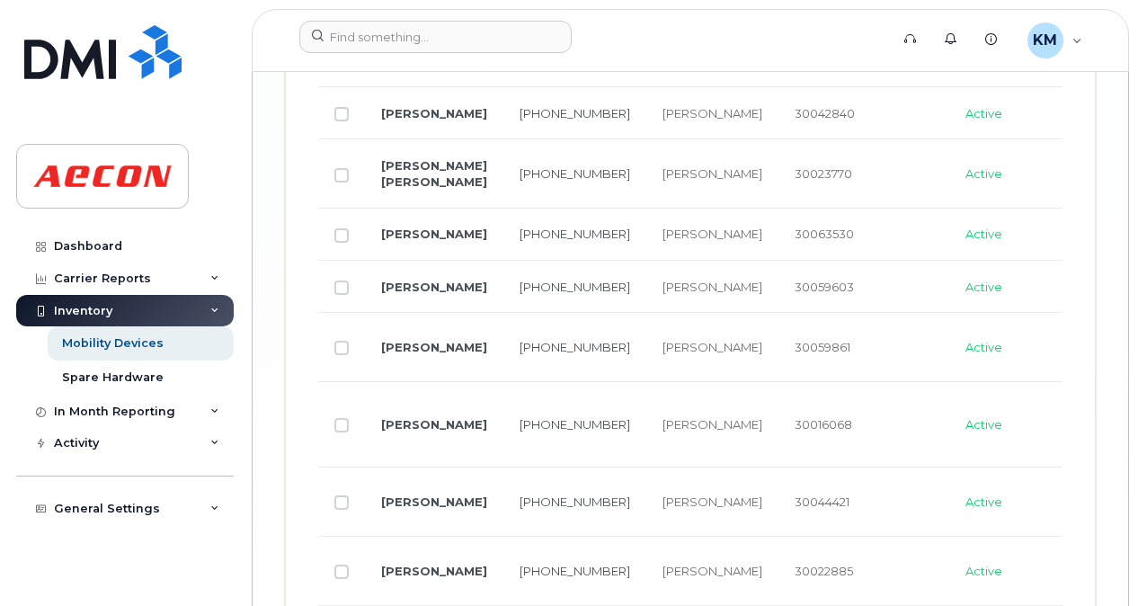
scroll to position [4359, 0]
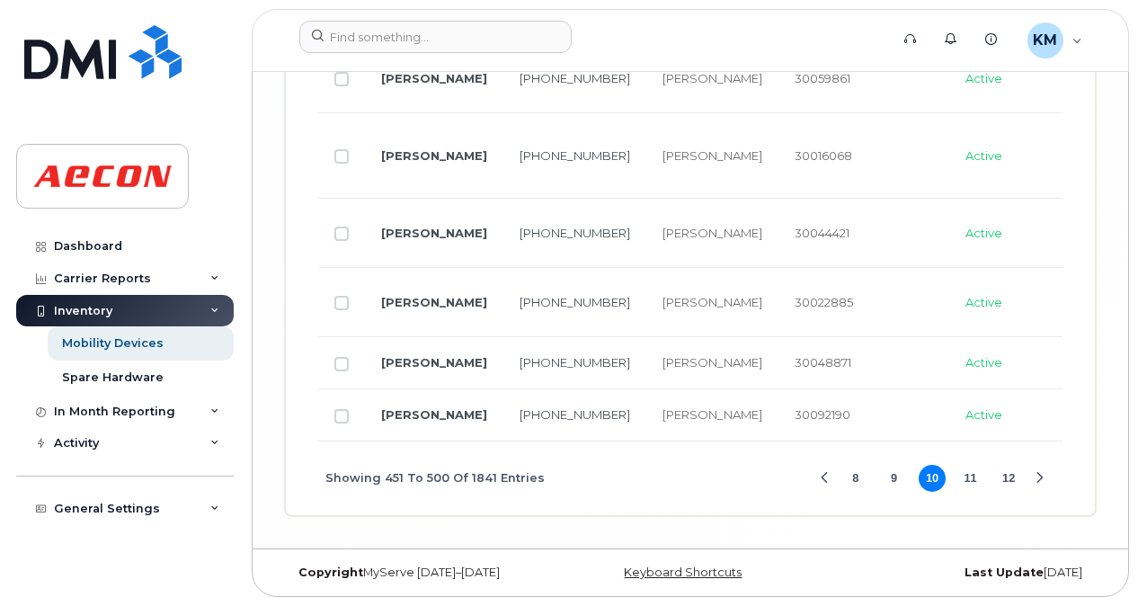
click at [975, 484] on button "11" at bounding box center [971, 478] width 27 height 27
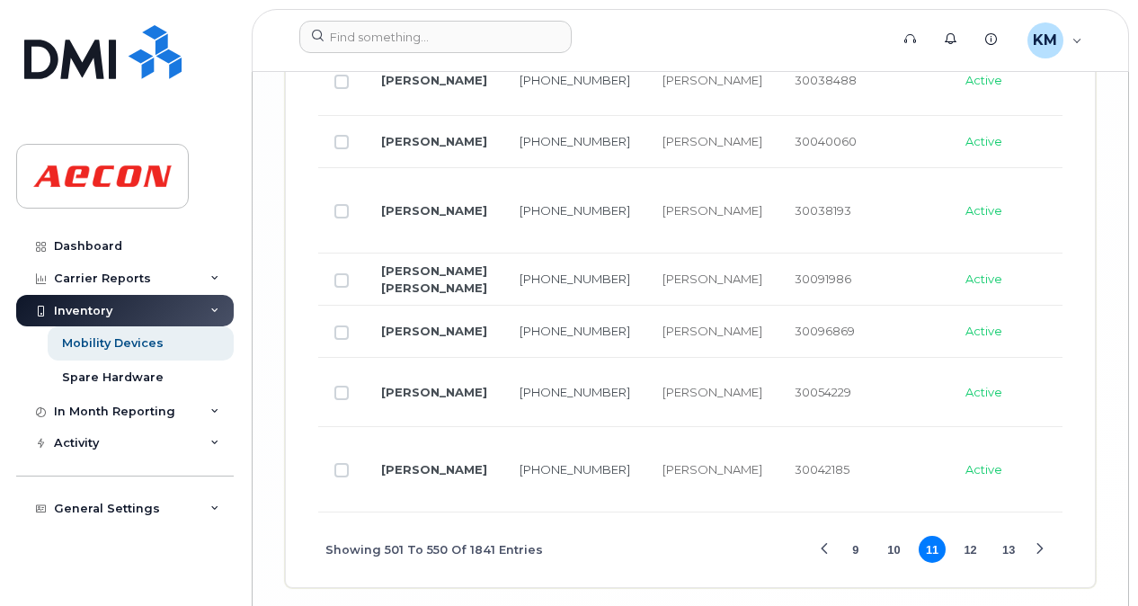
scroll to position [4492, 0]
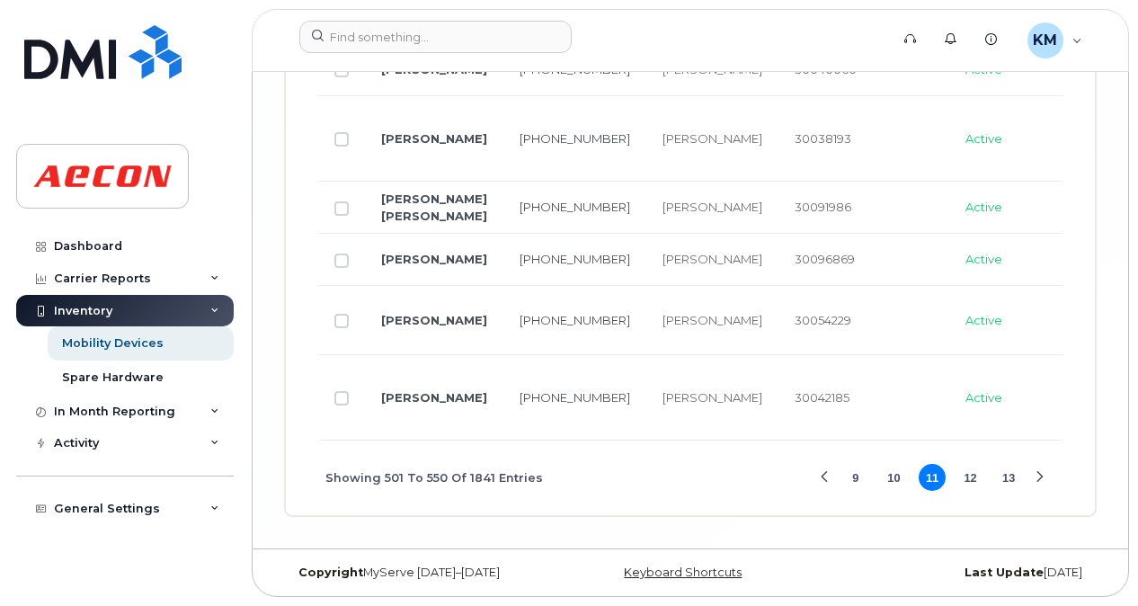
click at [974, 486] on button "12" at bounding box center [971, 477] width 27 height 27
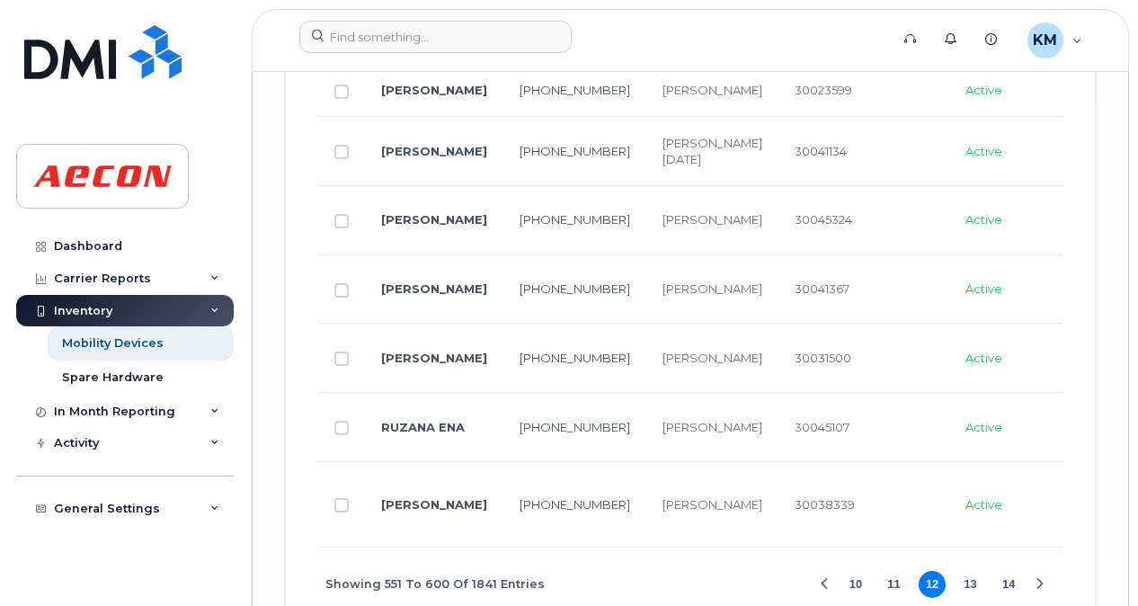
scroll to position [4693, 0]
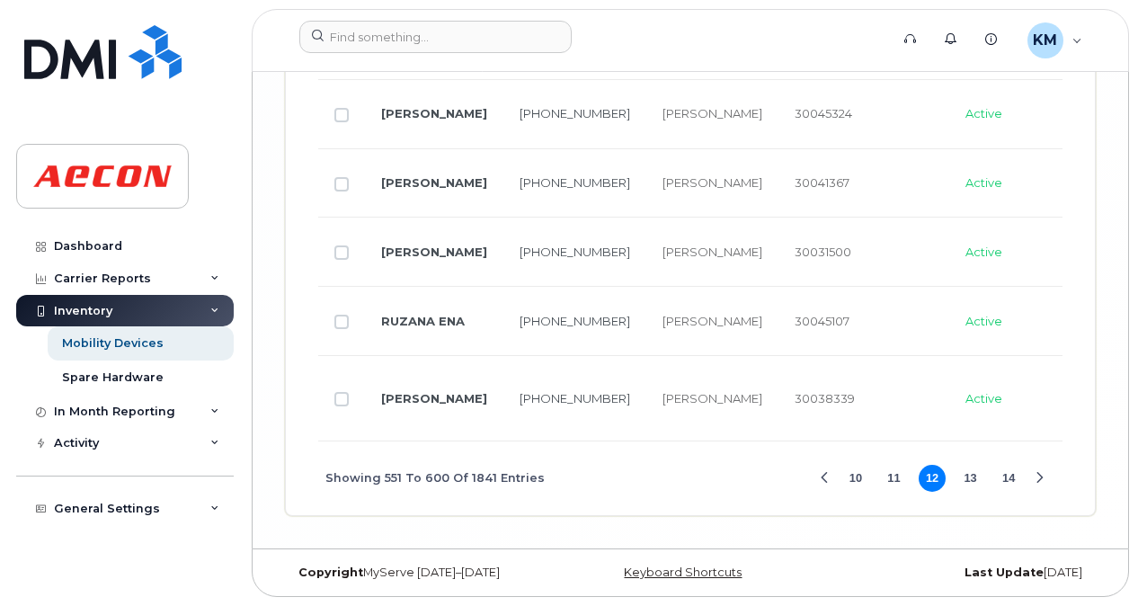
click at [981, 477] on button "13" at bounding box center [971, 478] width 27 height 27
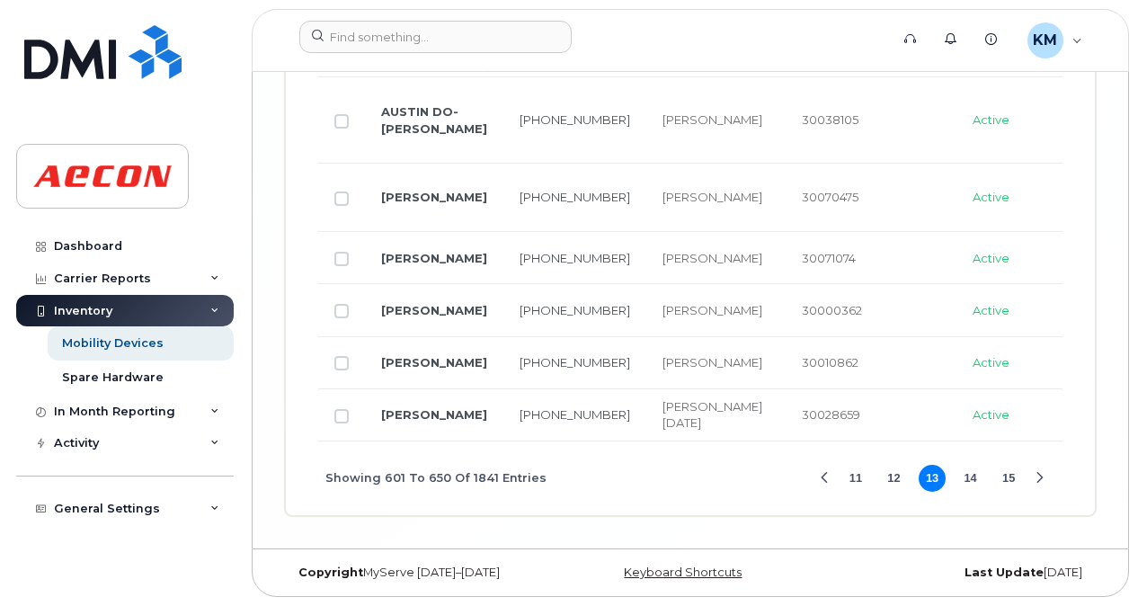
scroll to position [4509, 0]
click at [977, 476] on button "14" at bounding box center [971, 478] width 27 height 27
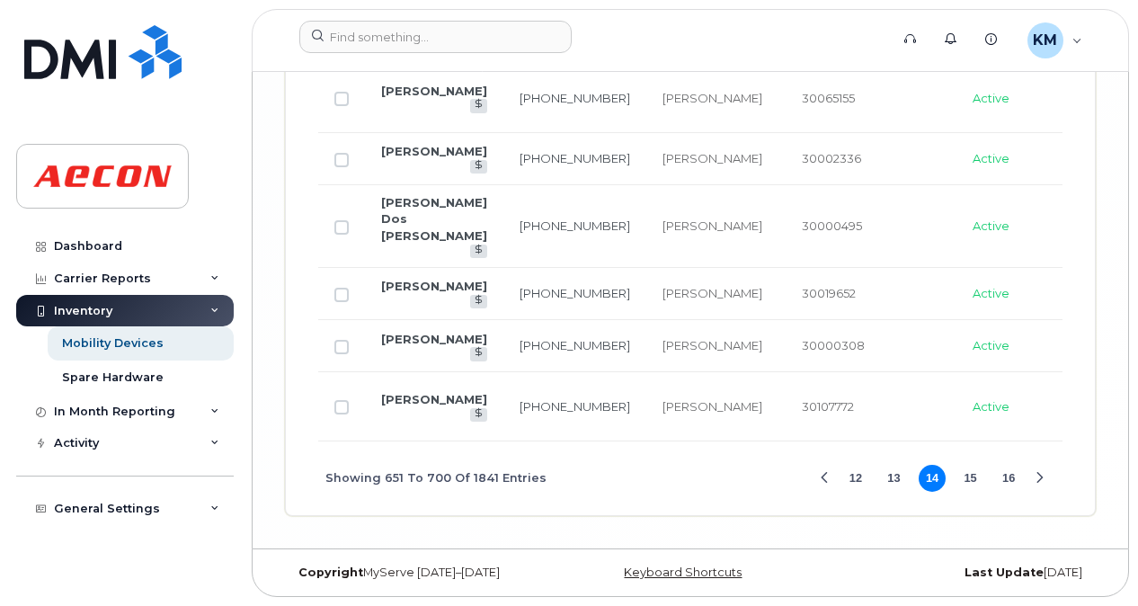
scroll to position [4375, 0]
click at [978, 476] on button "15" at bounding box center [971, 478] width 27 height 27
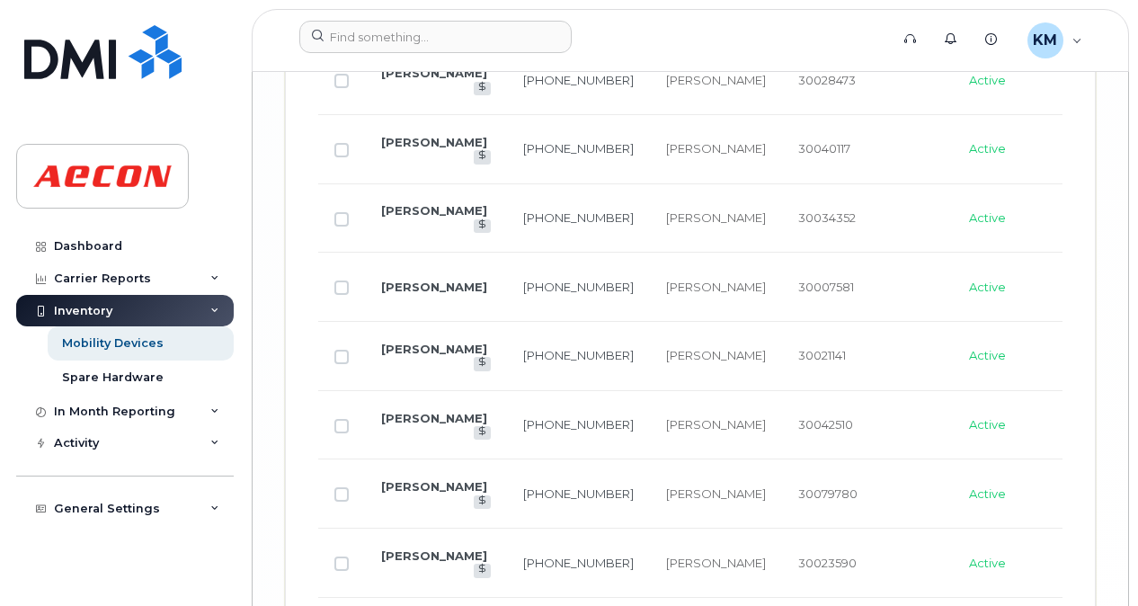
scroll to position [4556, 0]
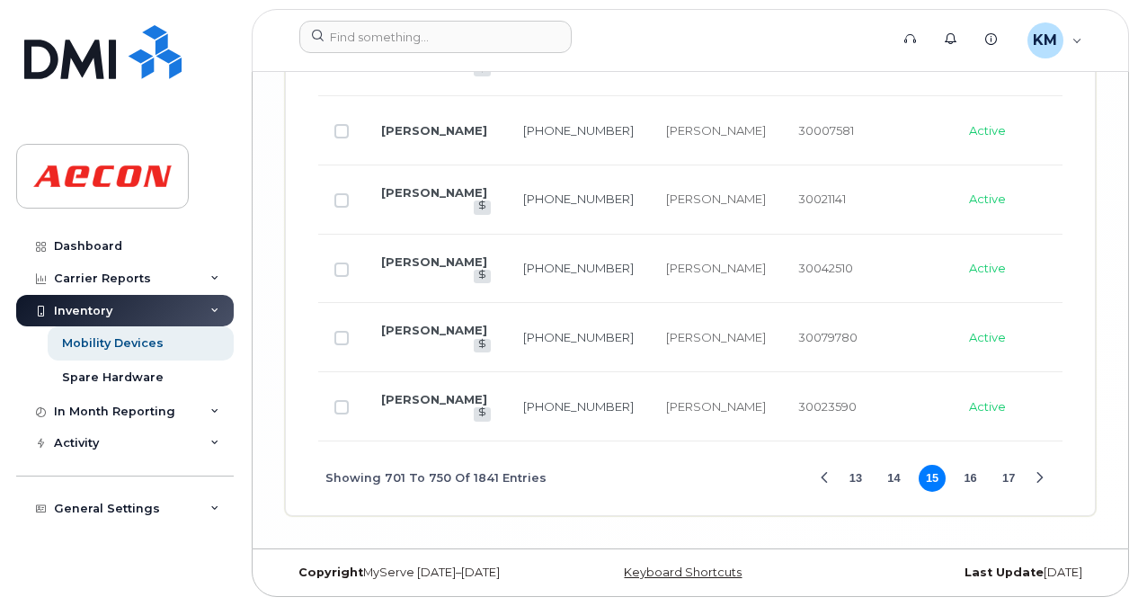
click at [977, 472] on button "16" at bounding box center [971, 478] width 27 height 27
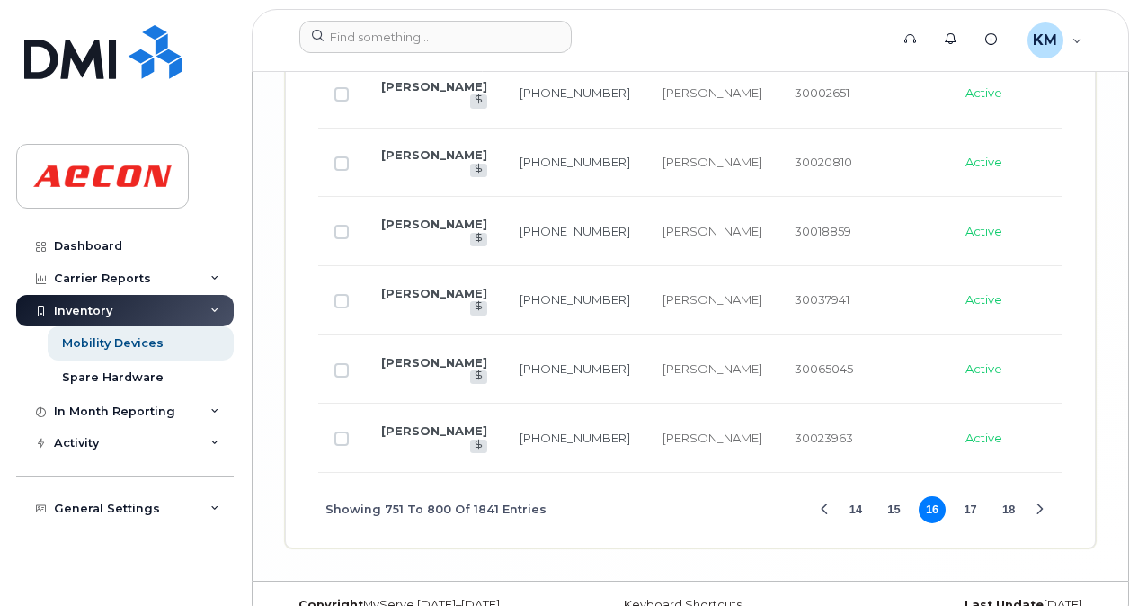
scroll to position [4452, 0]
click at [970, 522] on button "17" at bounding box center [971, 508] width 27 height 27
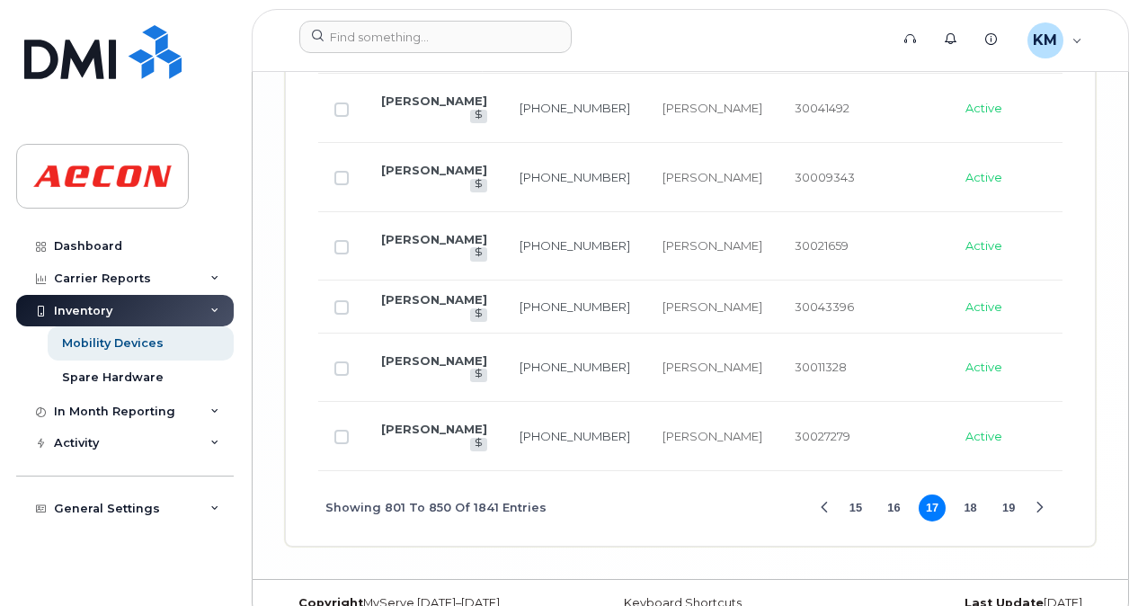
click at [973, 513] on button "18" at bounding box center [971, 508] width 27 height 27
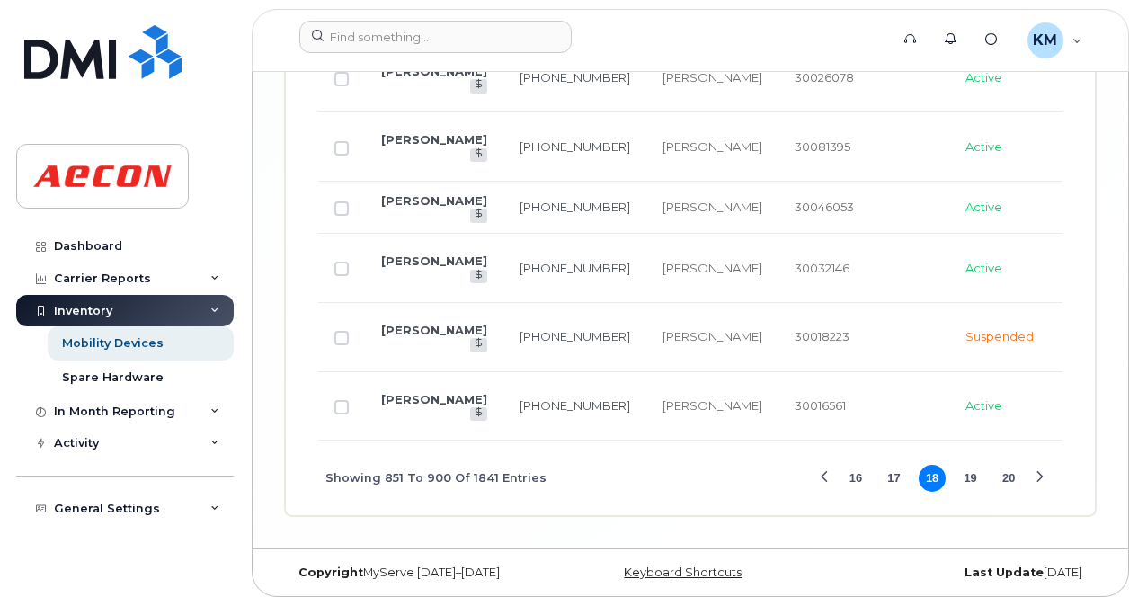
click at [970, 492] on button "19" at bounding box center [971, 478] width 27 height 27
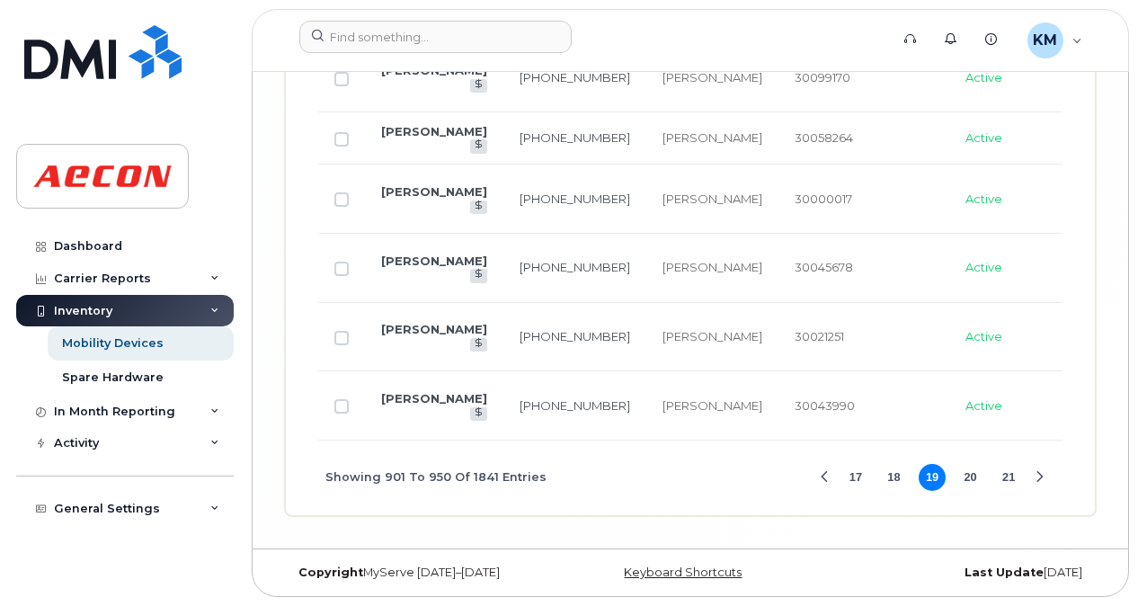
click at [970, 491] on button "20" at bounding box center [971, 477] width 27 height 27
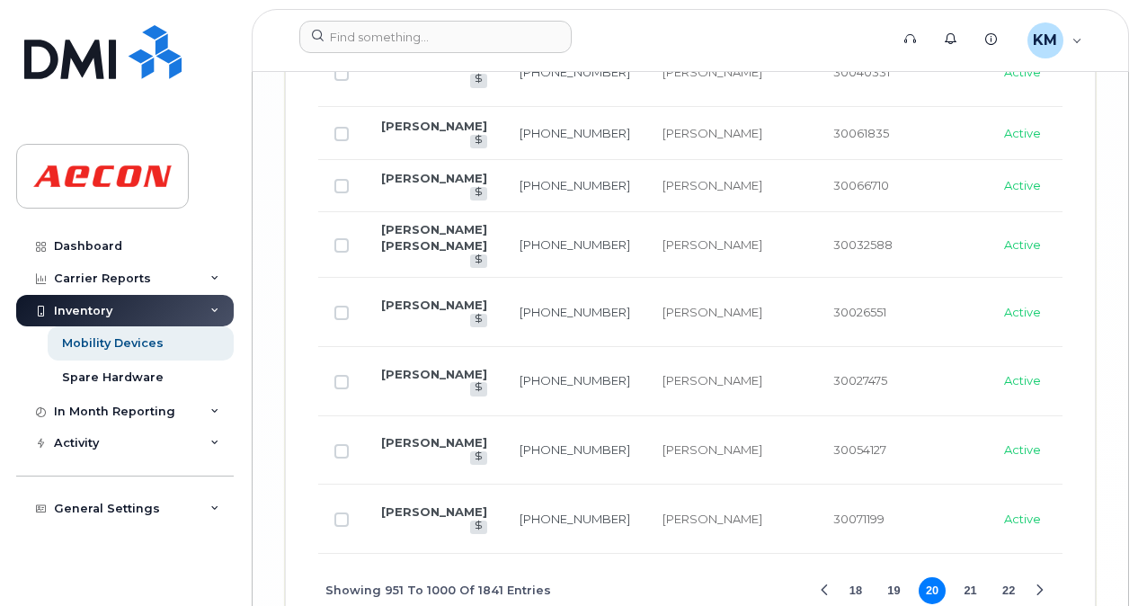
scroll to position [4402, 0]
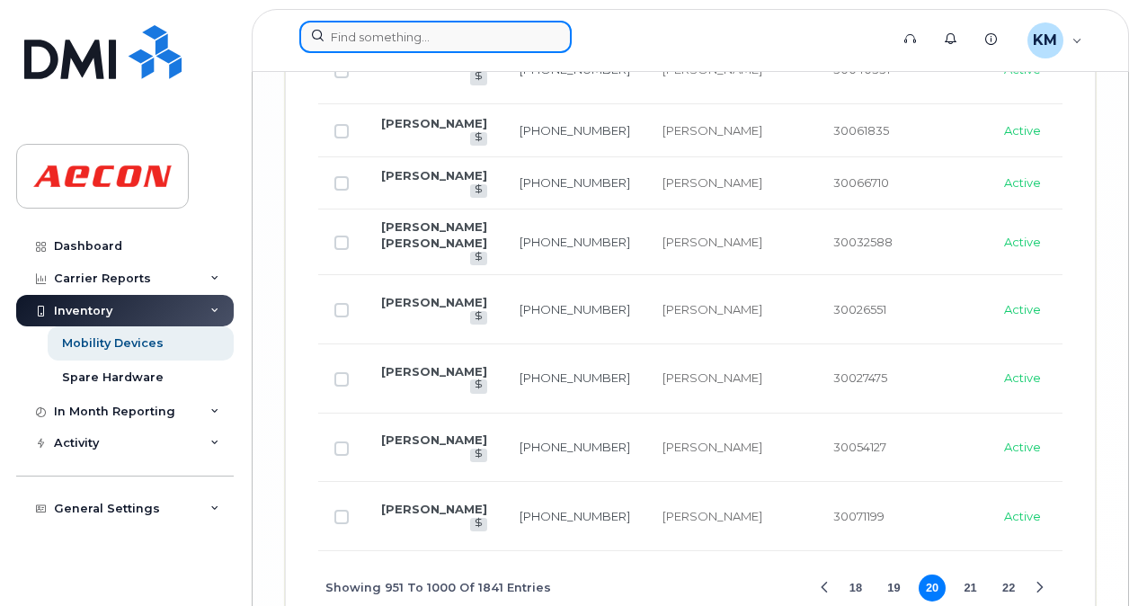
click at [462, 41] on input at bounding box center [435, 37] width 272 height 32
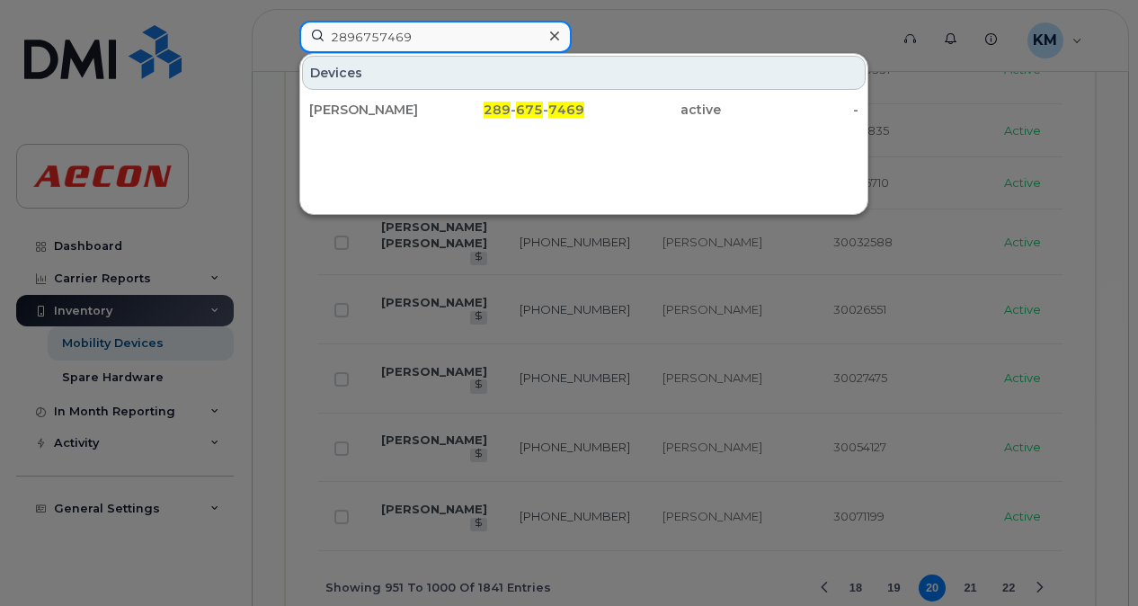
type input "2896757469"
click at [702, 30] on div at bounding box center [569, 303] width 1138 height 606
